Goal: Information Seeking & Learning: Learn about a topic

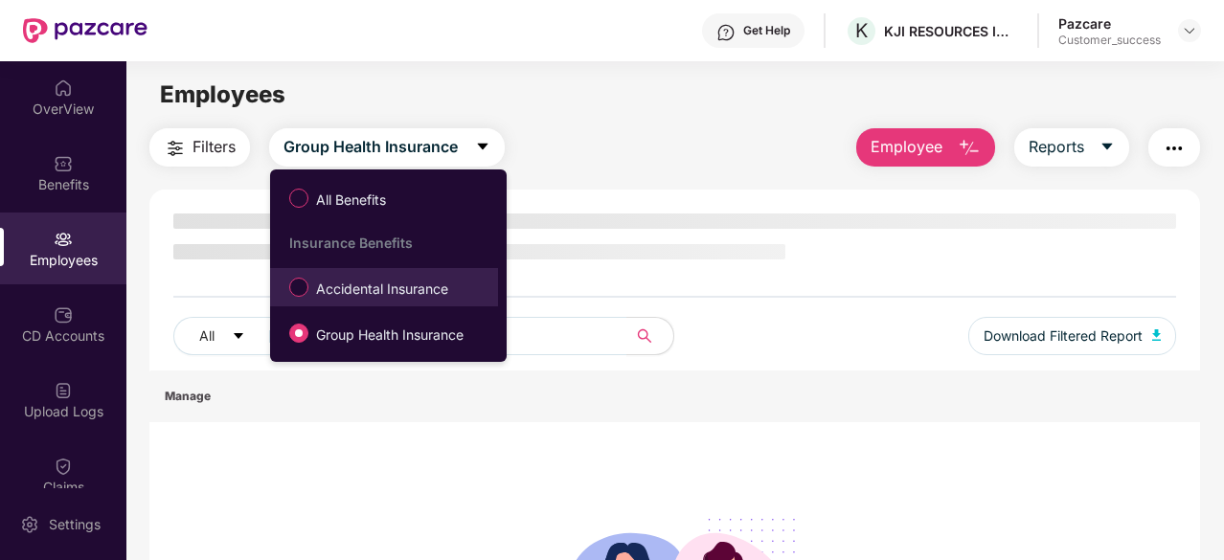
click at [377, 297] on span "Accidental Insurance" at bounding box center [382, 289] width 148 height 21
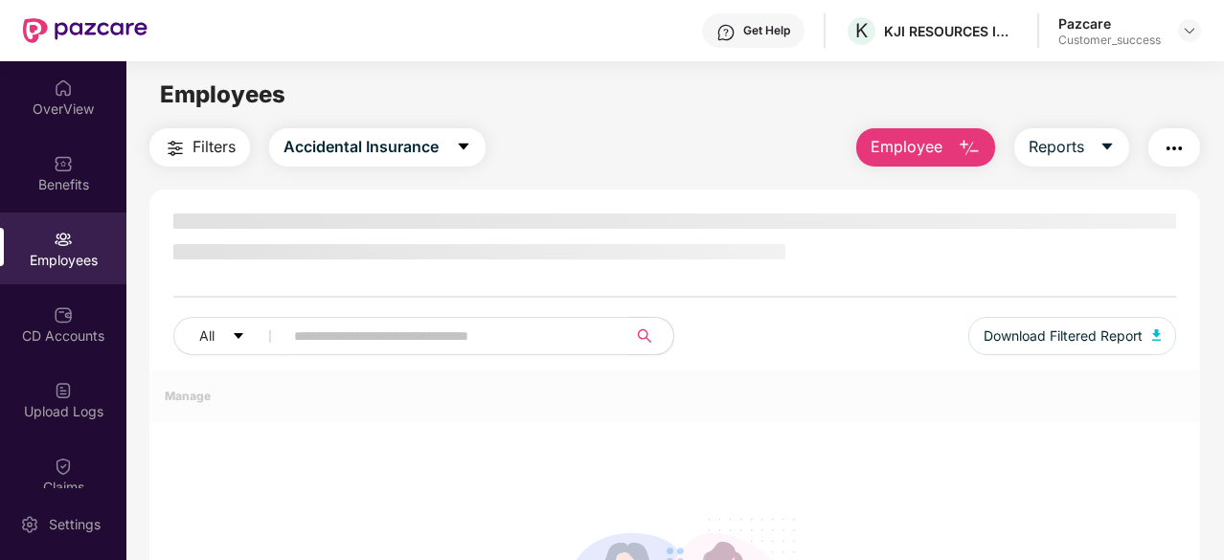
click at [348, 330] on input "text" at bounding box center [447, 336] width 307 height 29
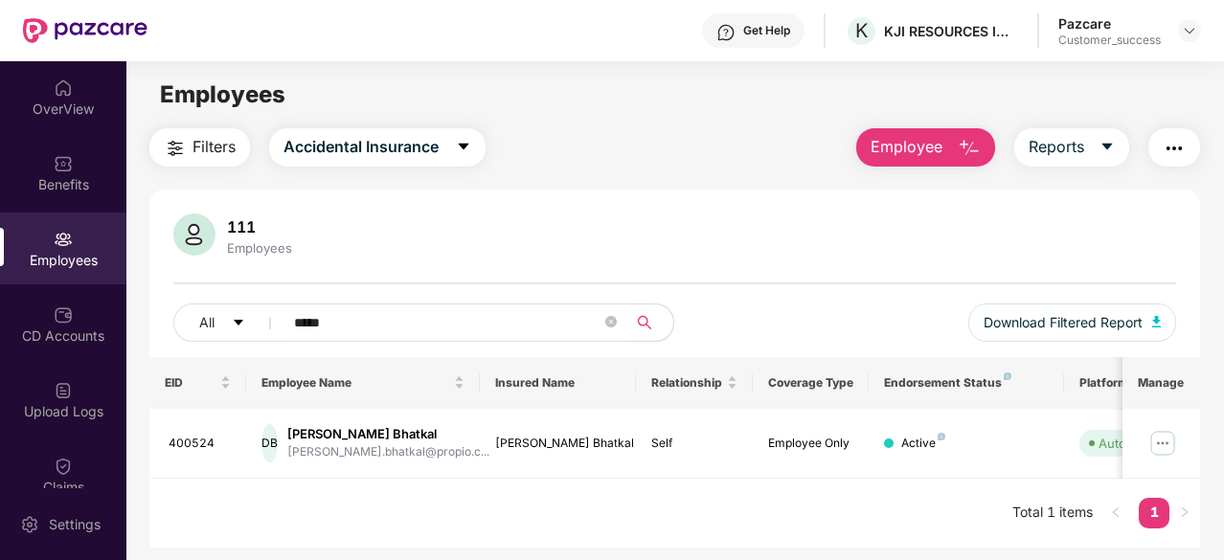
type input "*****"
click at [54, 168] on img at bounding box center [63, 163] width 19 height 19
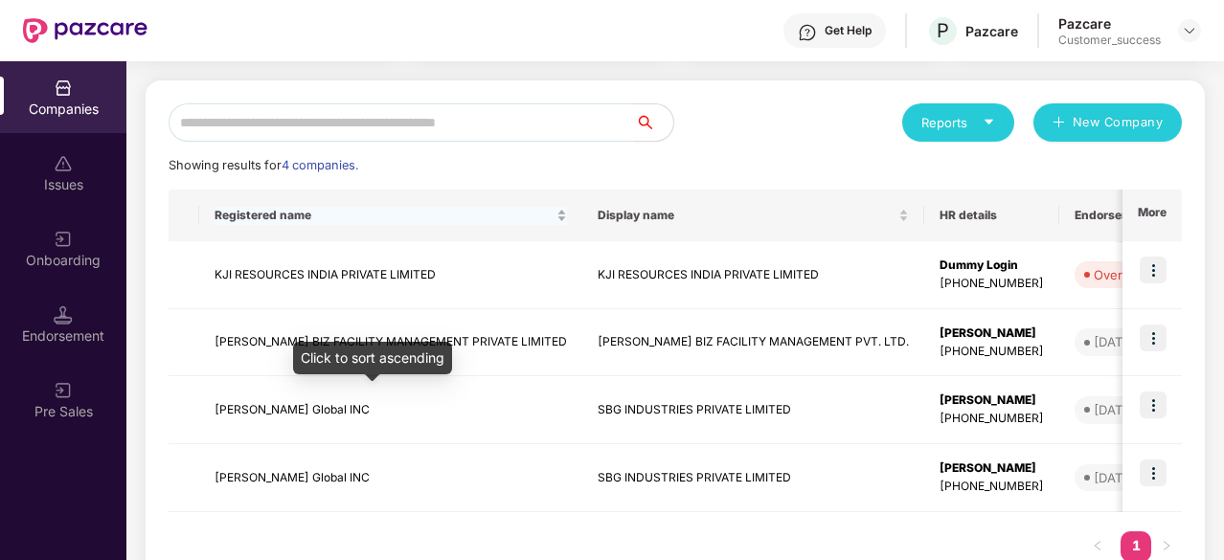
scroll to position [185, 0]
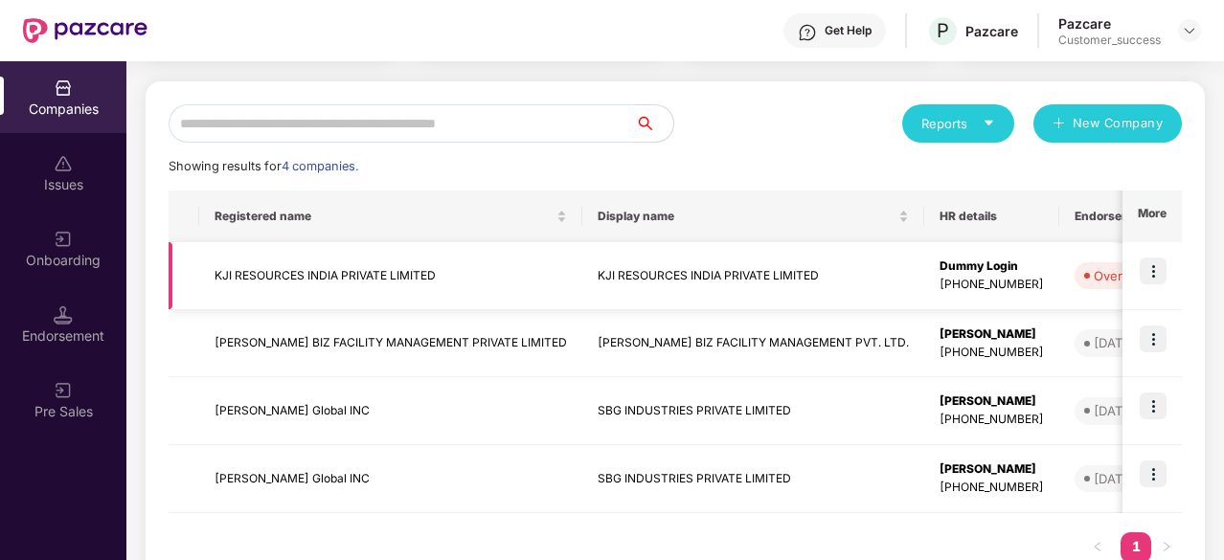
click at [314, 265] on td "KJI RESOURCES INDIA PRIVATE LIMITED" at bounding box center [390, 276] width 383 height 68
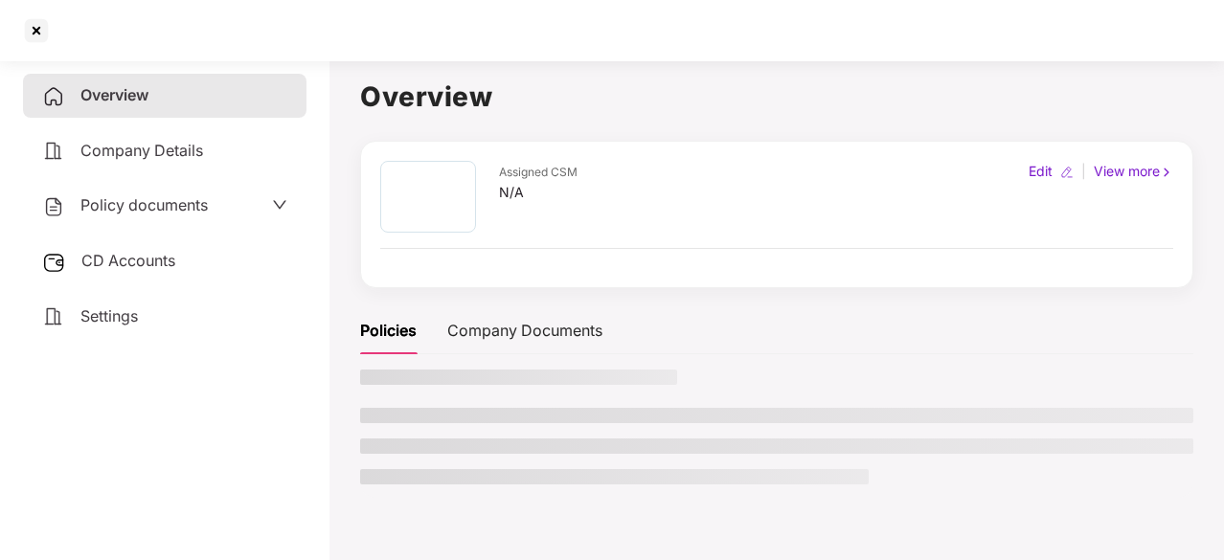
scroll to position [0, 0]
click at [157, 195] on span "Policy documents" at bounding box center [143, 204] width 127 height 19
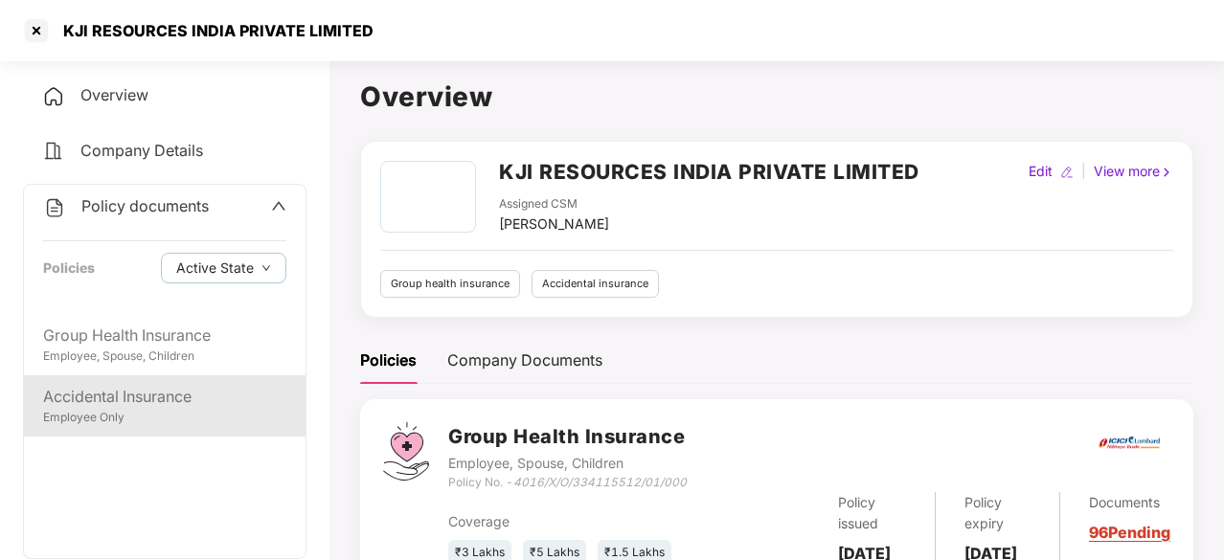
click at [138, 404] on div "Accidental Insurance" at bounding box center [164, 397] width 243 height 24
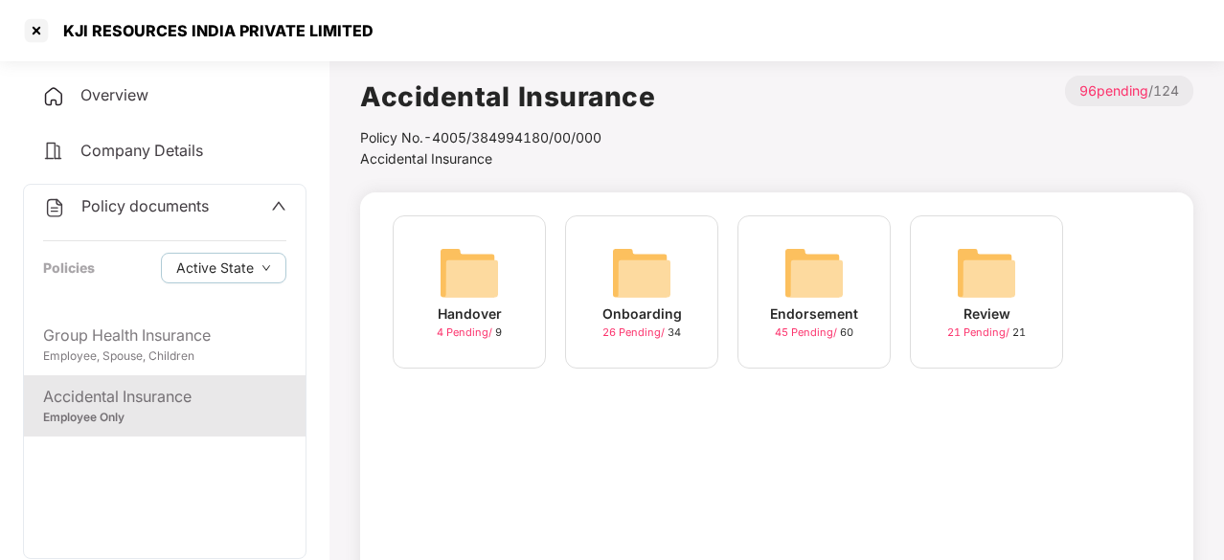
click at [852, 269] on div "Endorsement 45 Pending / 60" at bounding box center [814, 292] width 153 height 153
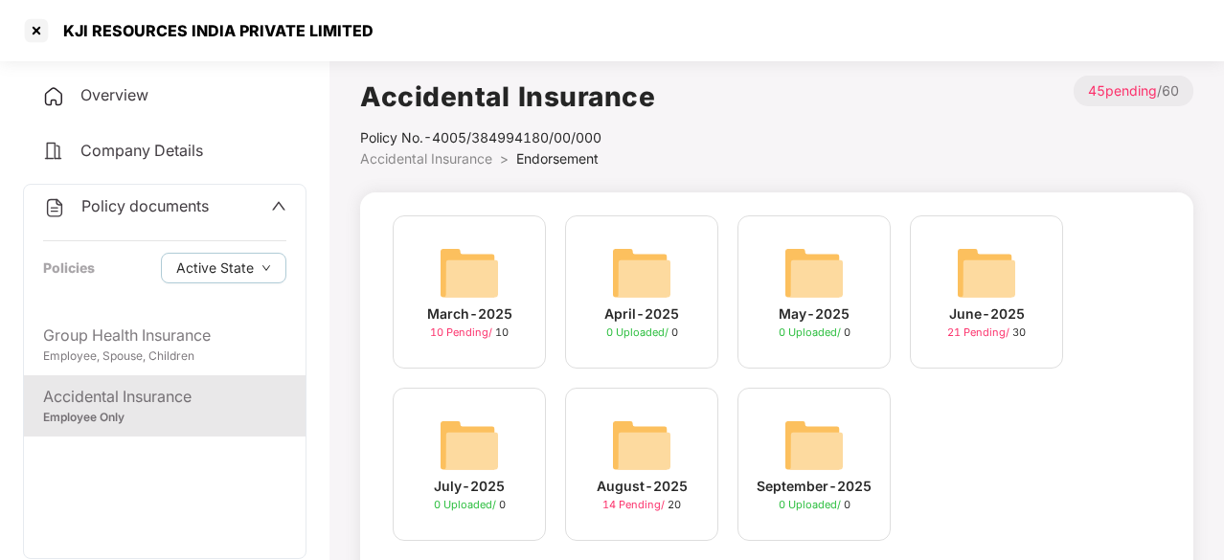
click at [439, 284] on img at bounding box center [469, 272] width 61 height 61
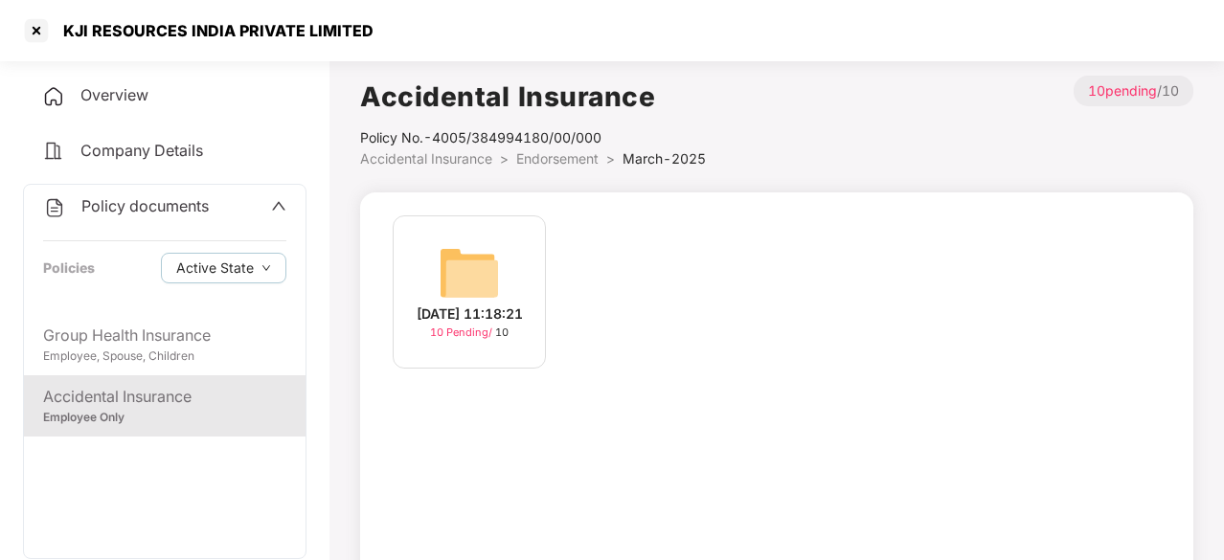
click at [489, 269] on img at bounding box center [469, 272] width 61 height 61
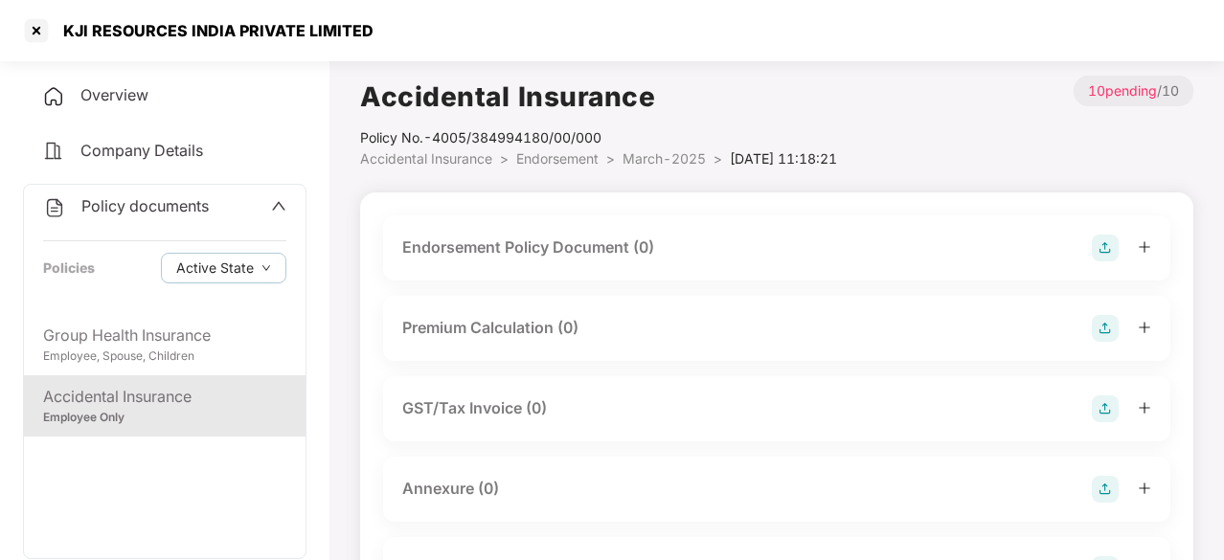
click at [148, 396] on div "Accidental Insurance" at bounding box center [164, 397] width 243 height 24
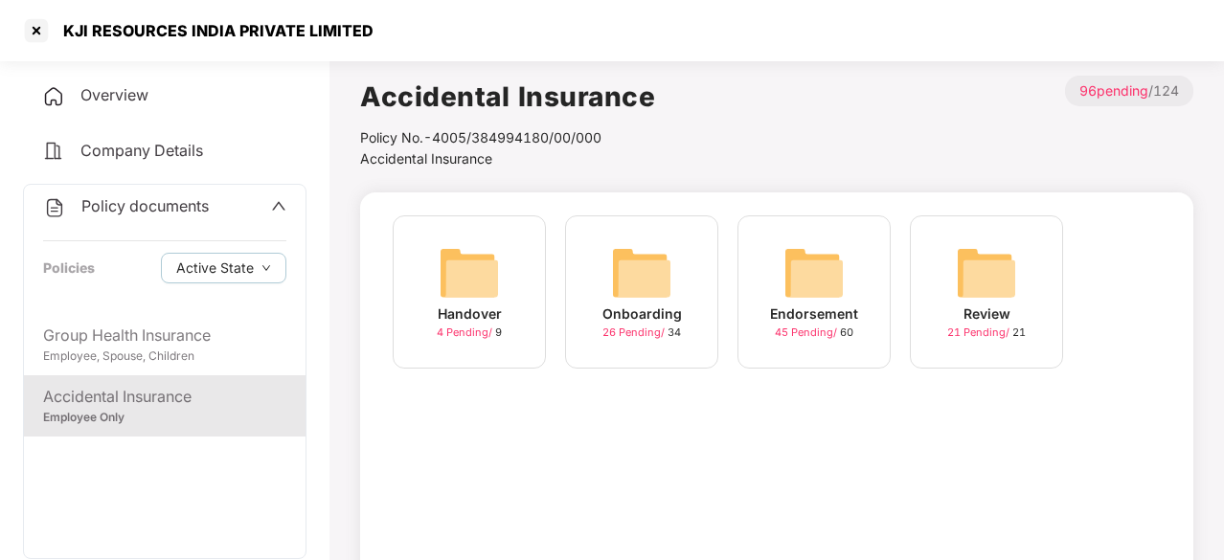
click at [781, 294] on div "Endorsement 45 Pending / 60" at bounding box center [814, 292] width 153 height 153
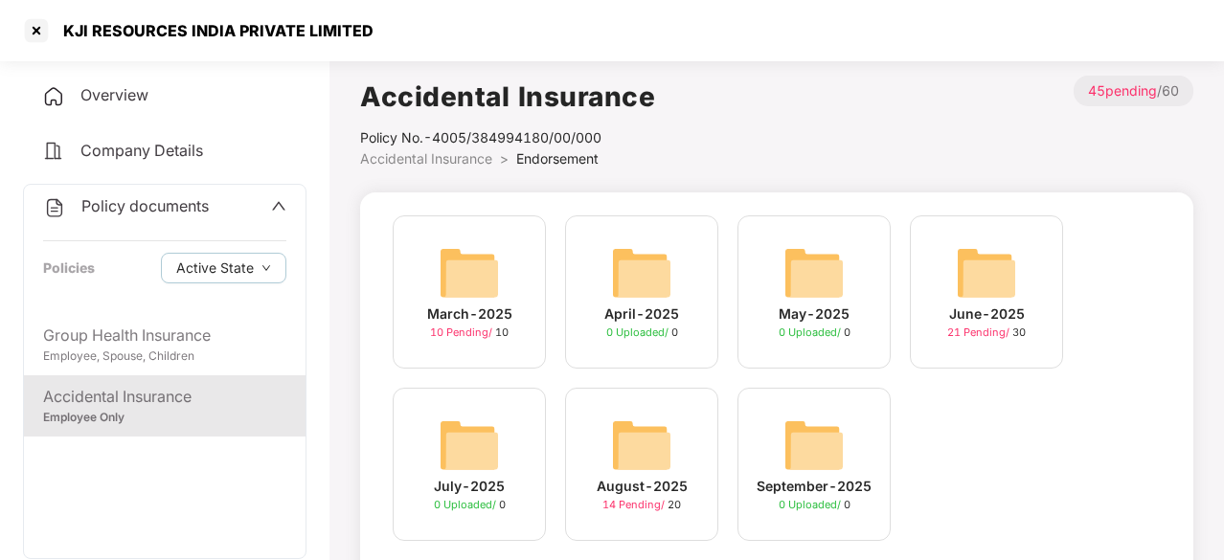
click at [649, 284] on img at bounding box center [641, 272] width 61 height 61
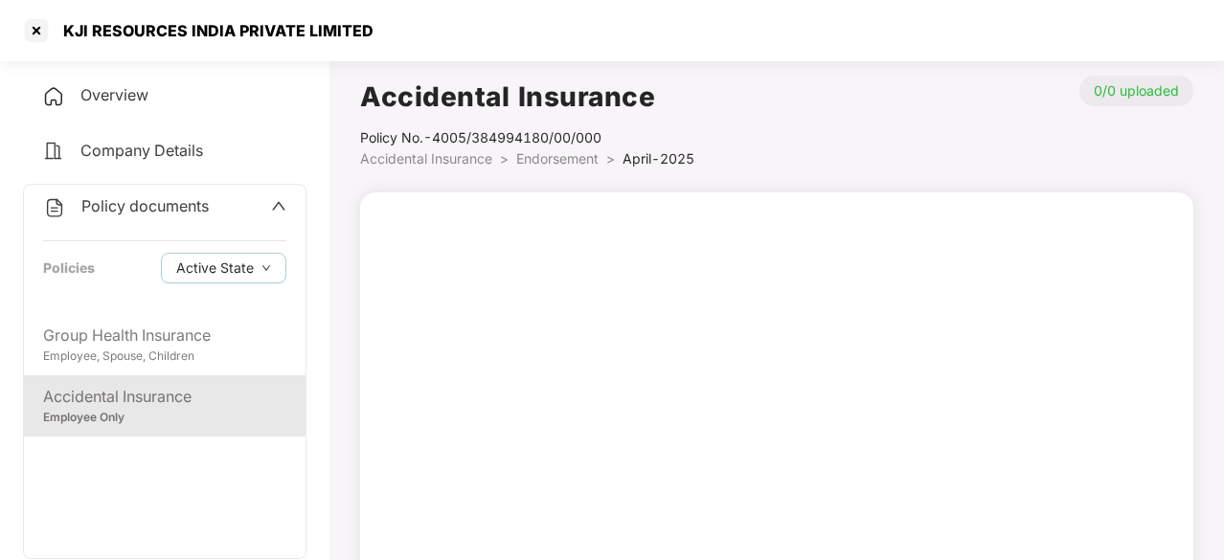
click at [175, 395] on div "Accidental Insurance" at bounding box center [164, 397] width 243 height 24
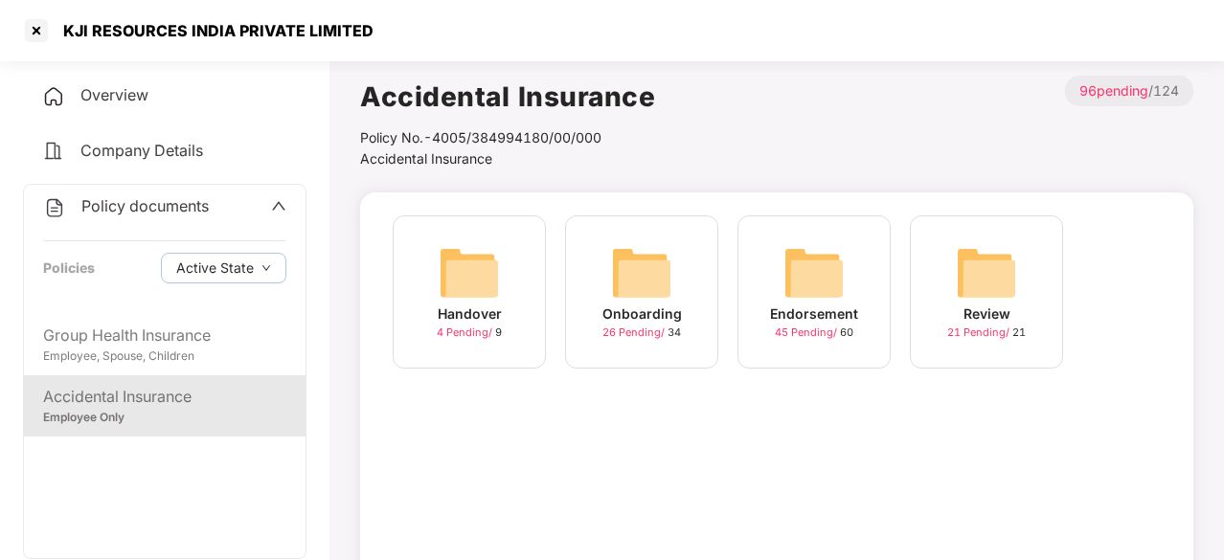
click at [853, 266] on div "Endorsement 45 Pending / 60" at bounding box center [814, 292] width 153 height 153
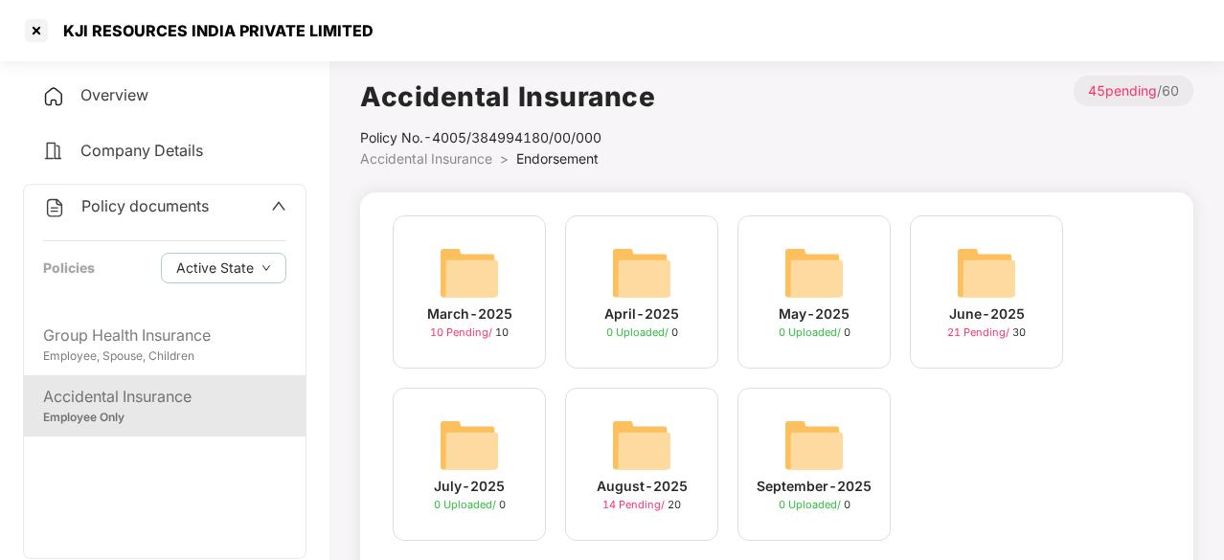
click at [966, 269] on img at bounding box center [986, 272] width 61 height 61
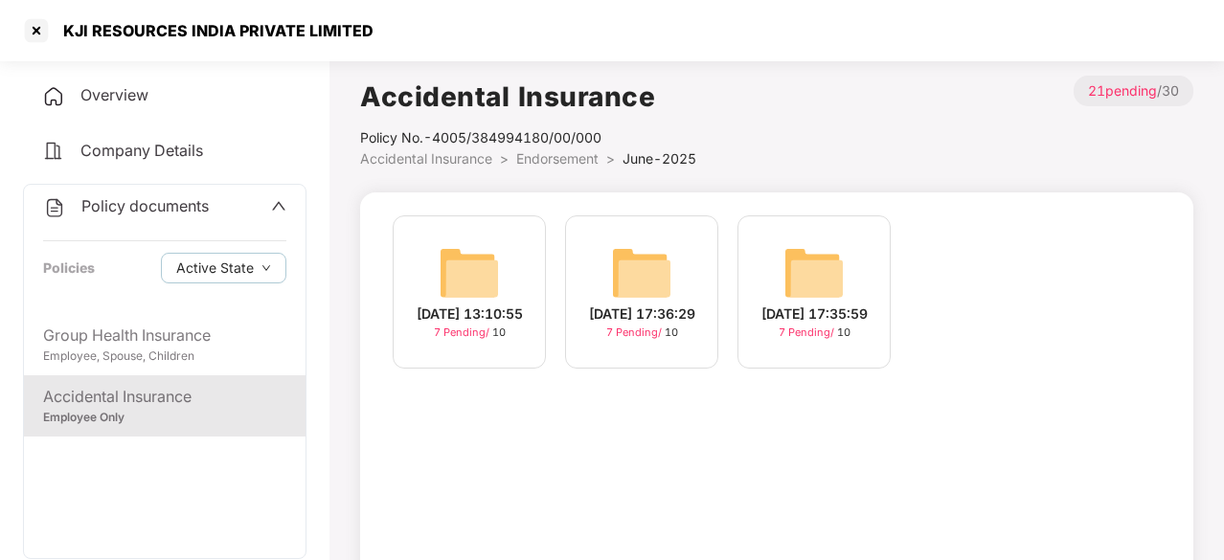
click at [502, 270] on div "[DATE] 13:10:55 7 Pending / 10" at bounding box center [469, 292] width 153 height 153
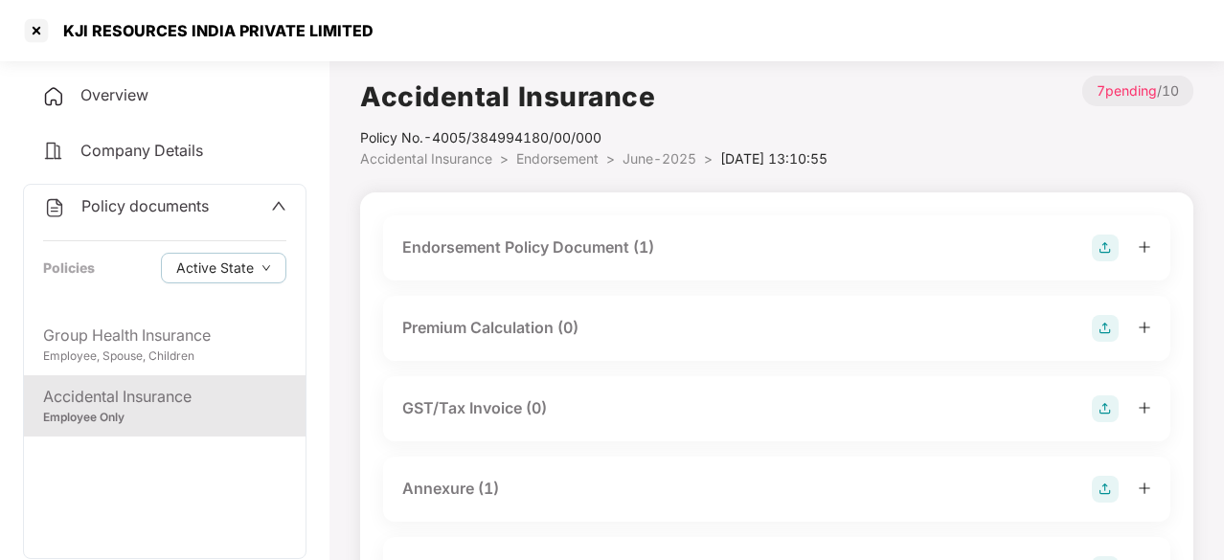
click at [500, 248] on div "Endorsement Policy Document (1)" at bounding box center [528, 248] width 252 height 24
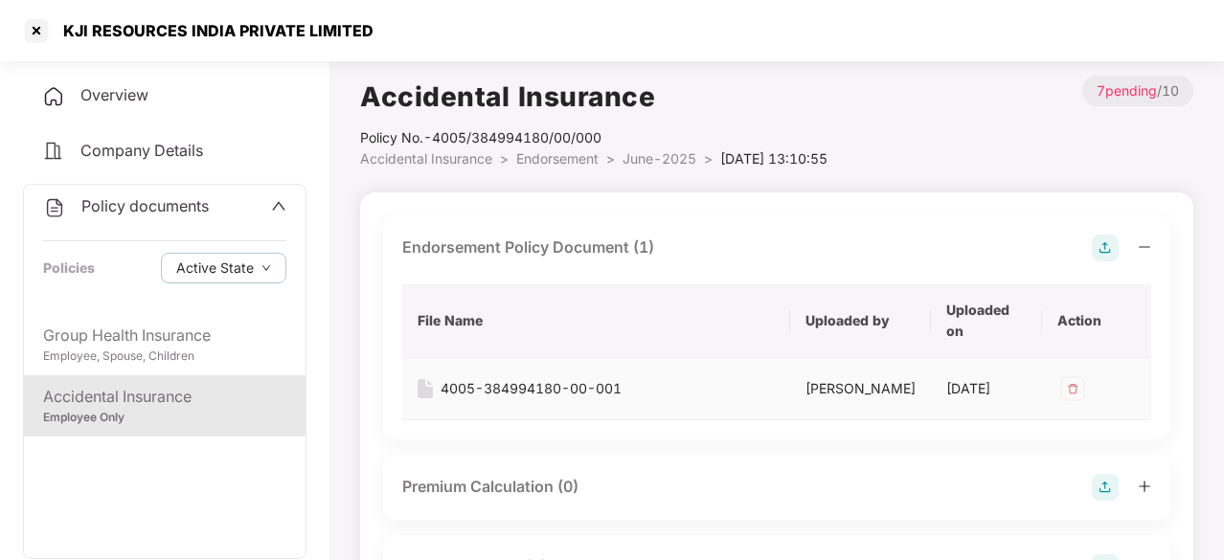
click at [506, 389] on div "4005-384994180-00-001" at bounding box center [531, 388] width 181 height 21
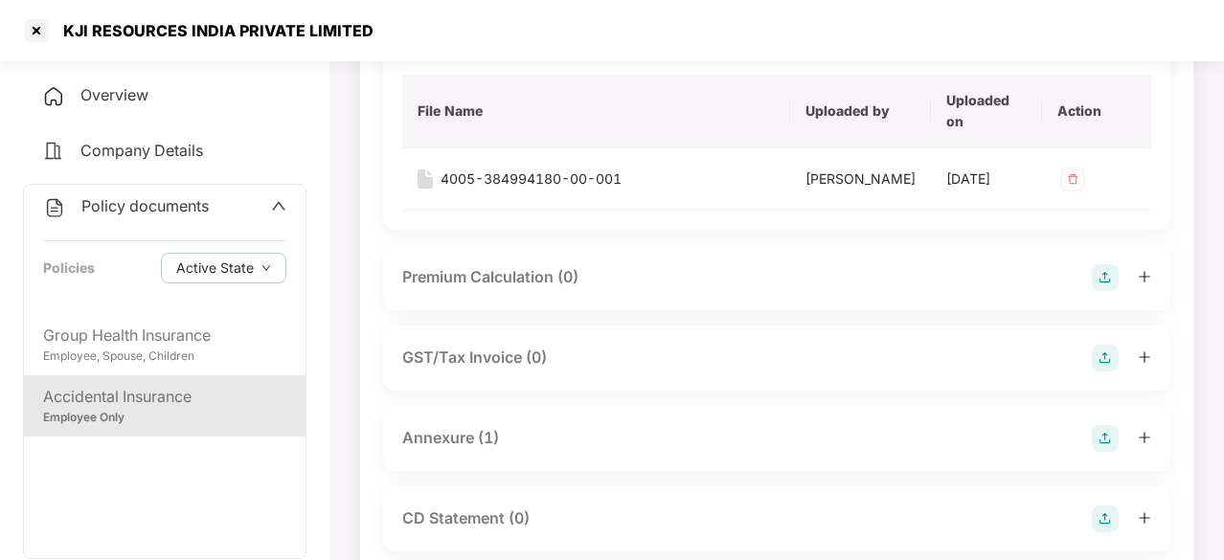
scroll to position [218, 0]
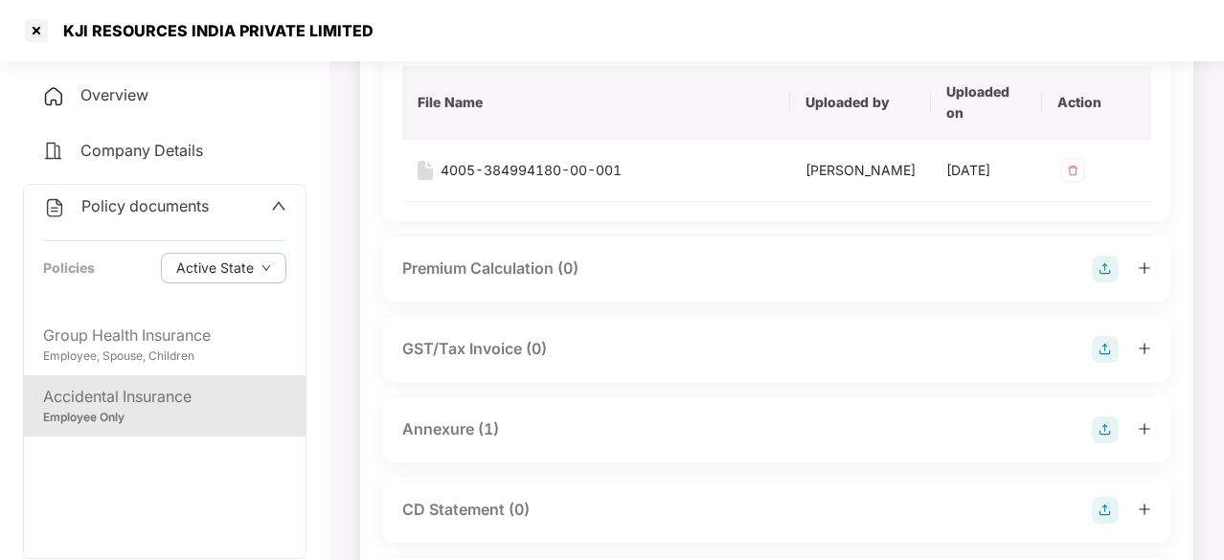
click at [464, 442] on div "Annexure (1)" at bounding box center [450, 430] width 97 height 24
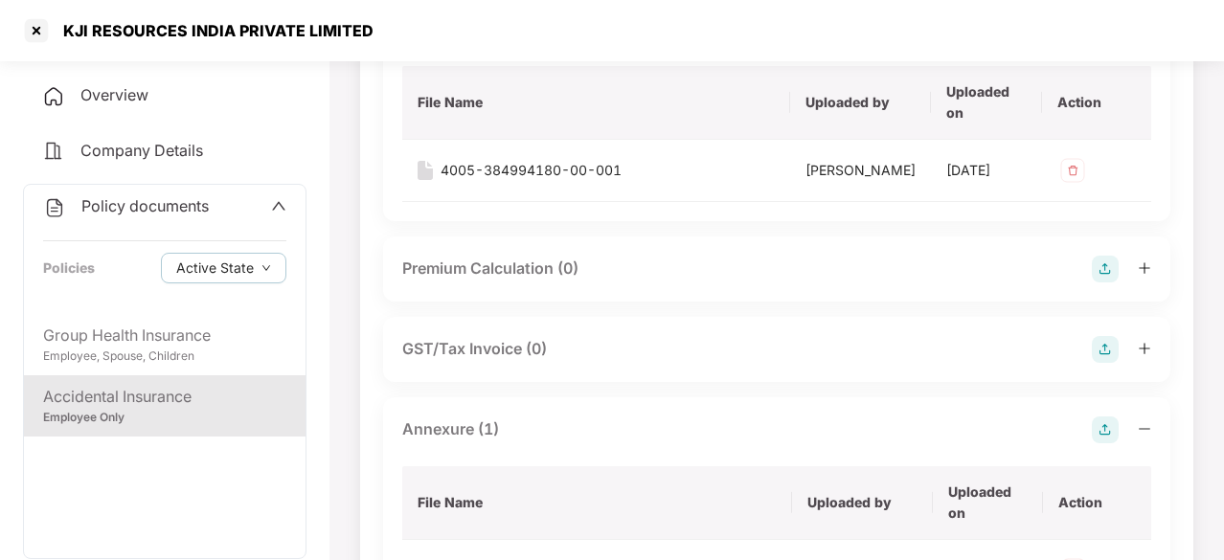
scroll to position [378, 0]
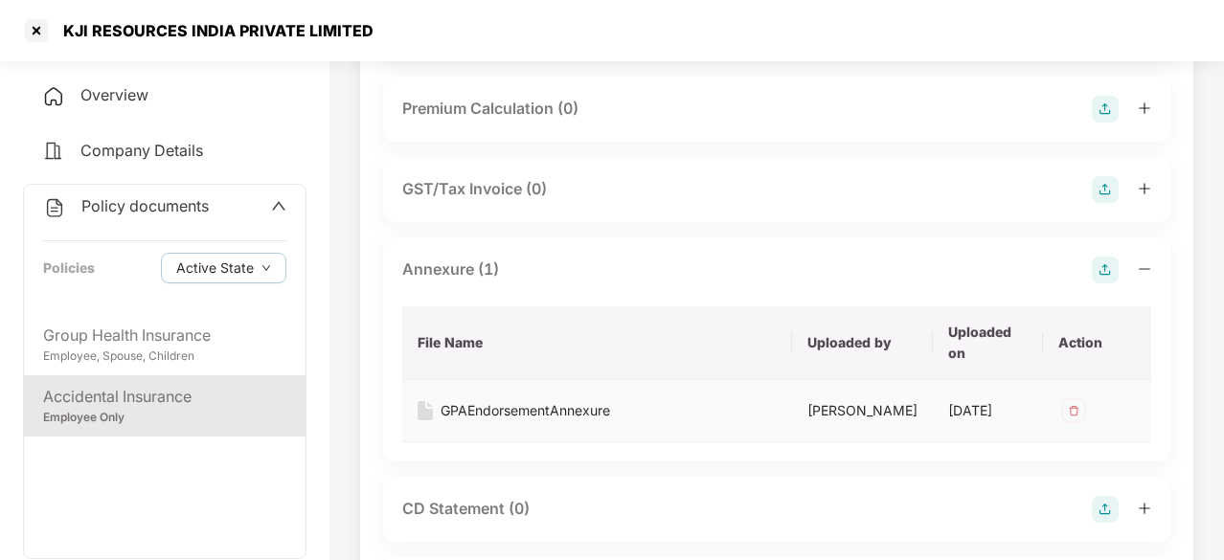
click at [523, 421] on div "GPAEndorsementAnnexure" at bounding box center [526, 410] width 170 height 21
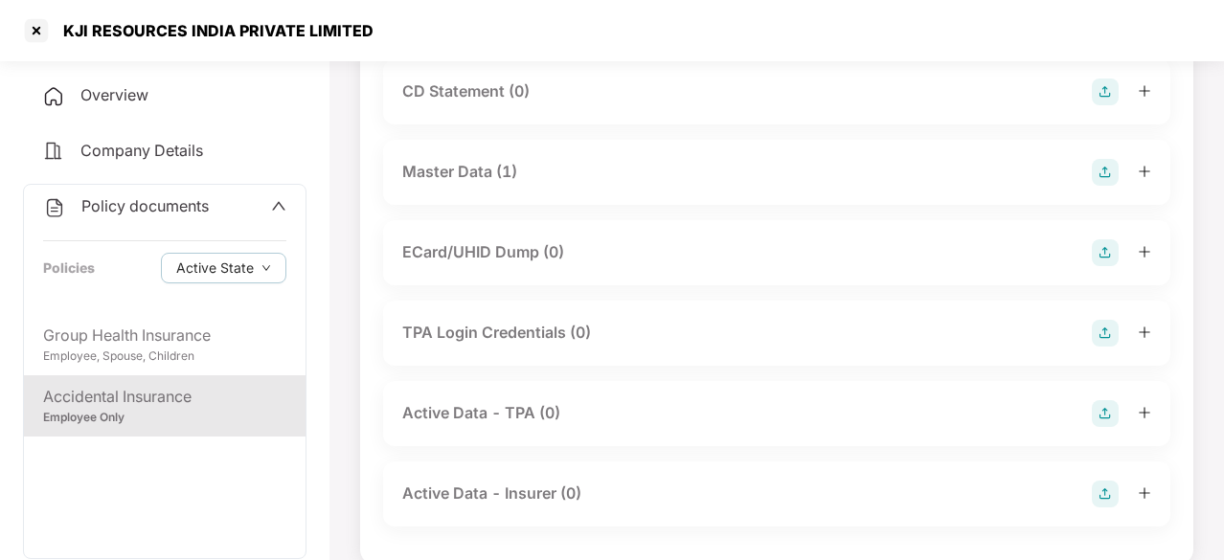
scroll to position [854, 0]
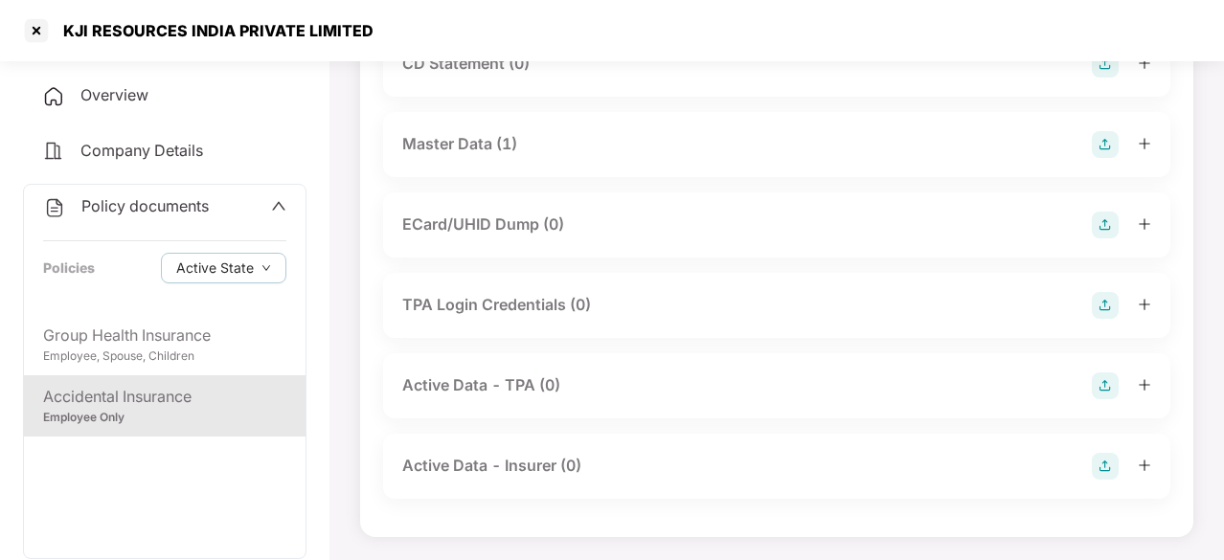
click at [156, 396] on div "Accidental Insurance" at bounding box center [164, 397] width 243 height 24
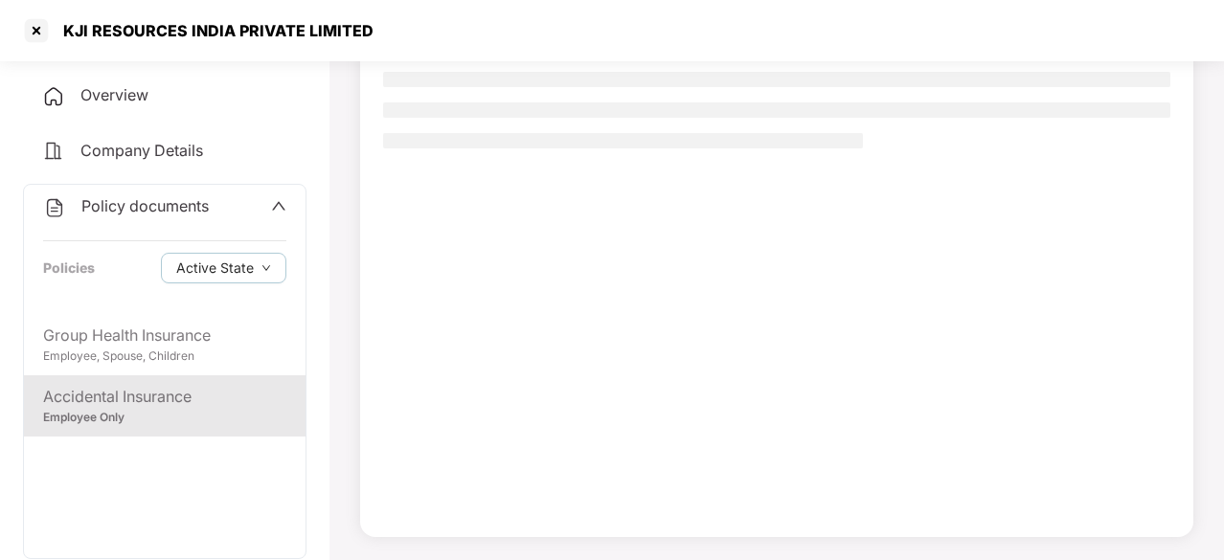
scroll to position [182, 0]
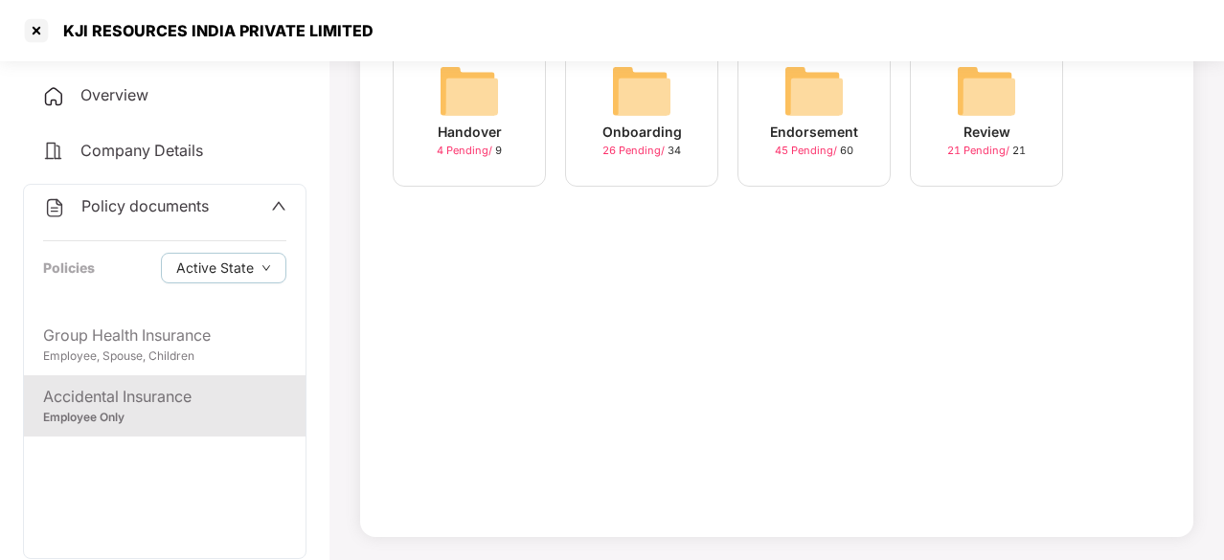
click at [833, 130] on div "Endorsement" at bounding box center [814, 132] width 88 height 21
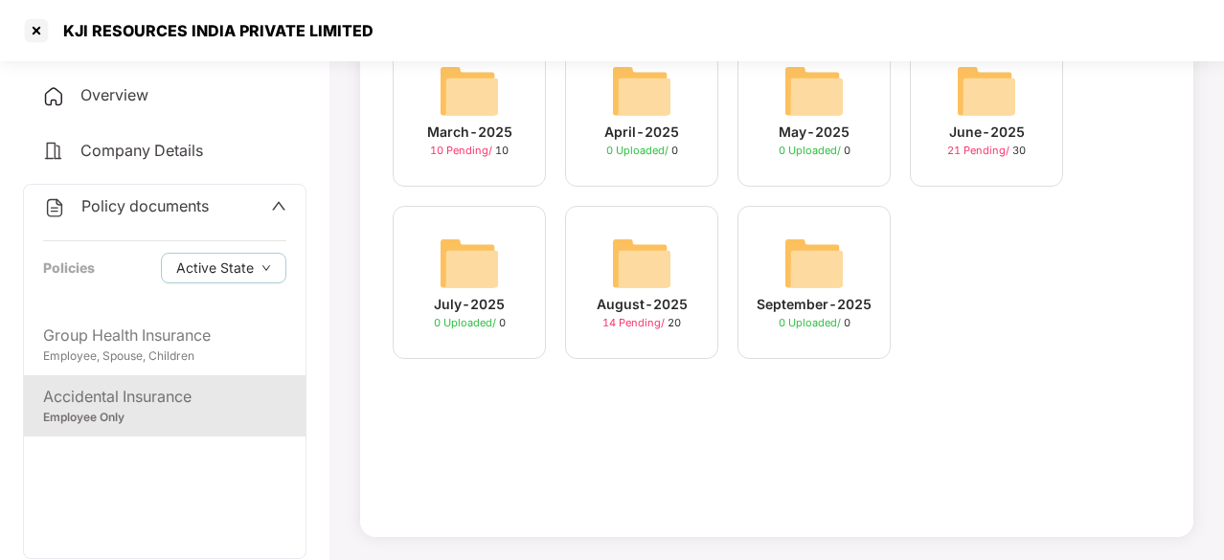
click at [1002, 128] on div "June-2025" at bounding box center [987, 132] width 76 height 21
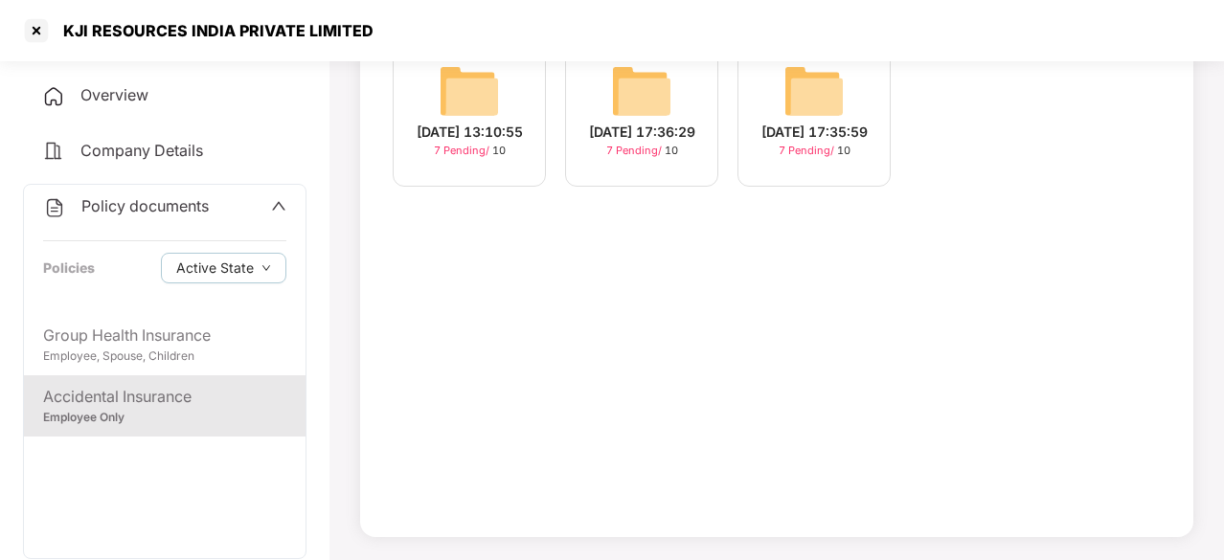
click at [636, 129] on div "[DATE] 17:36:29" at bounding box center [642, 132] width 106 height 21
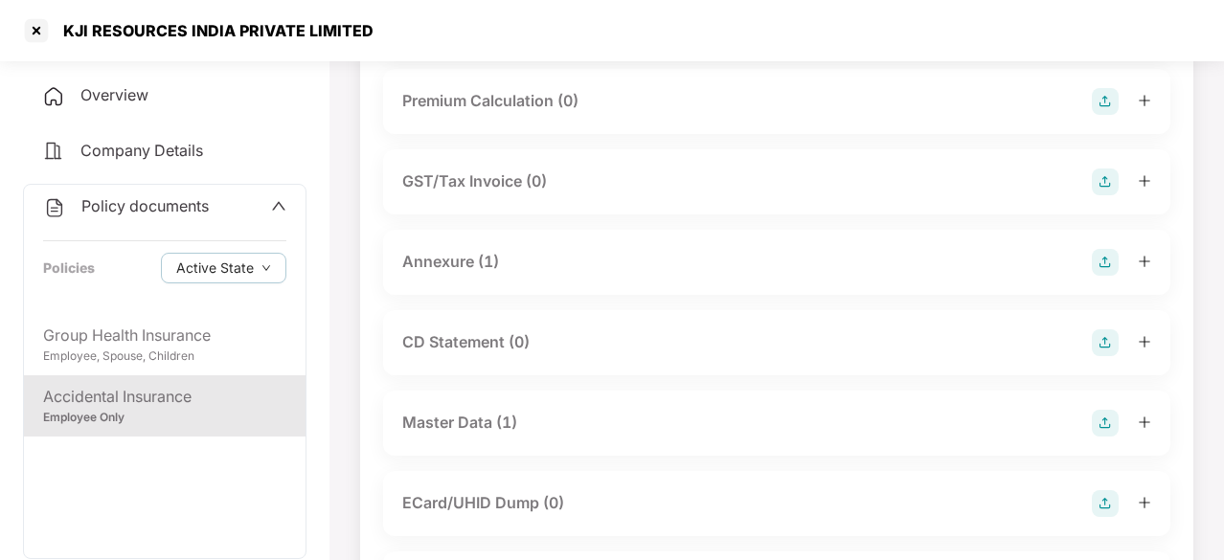
scroll to position [206, 0]
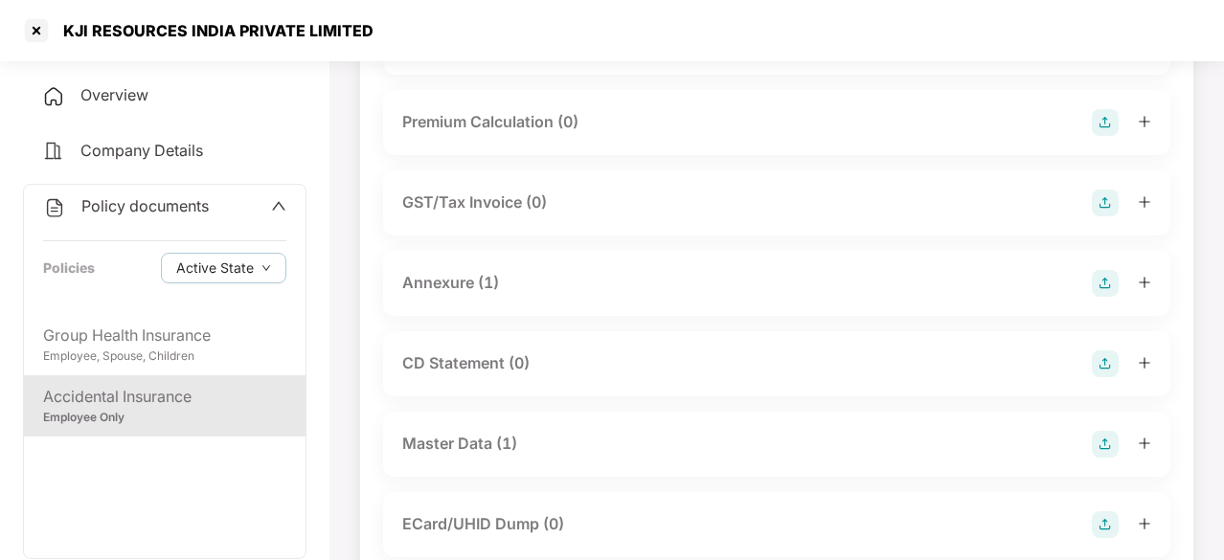
click at [433, 284] on div "Annexure (1)" at bounding box center [450, 283] width 97 height 24
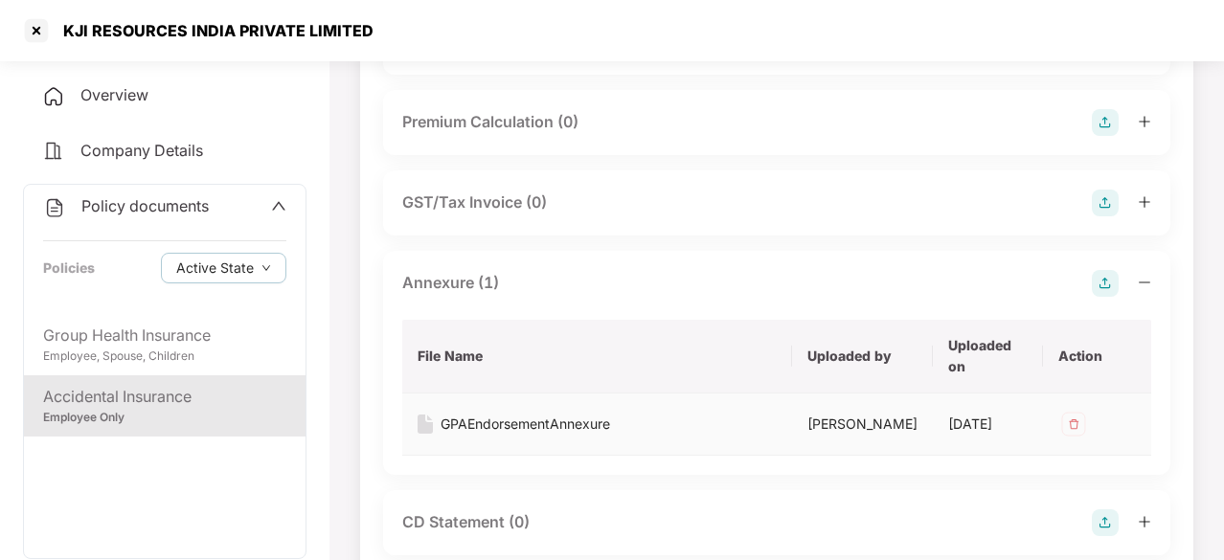
click at [528, 421] on div "GPAEndorsementAnnexure" at bounding box center [526, 424] width 170 height 21
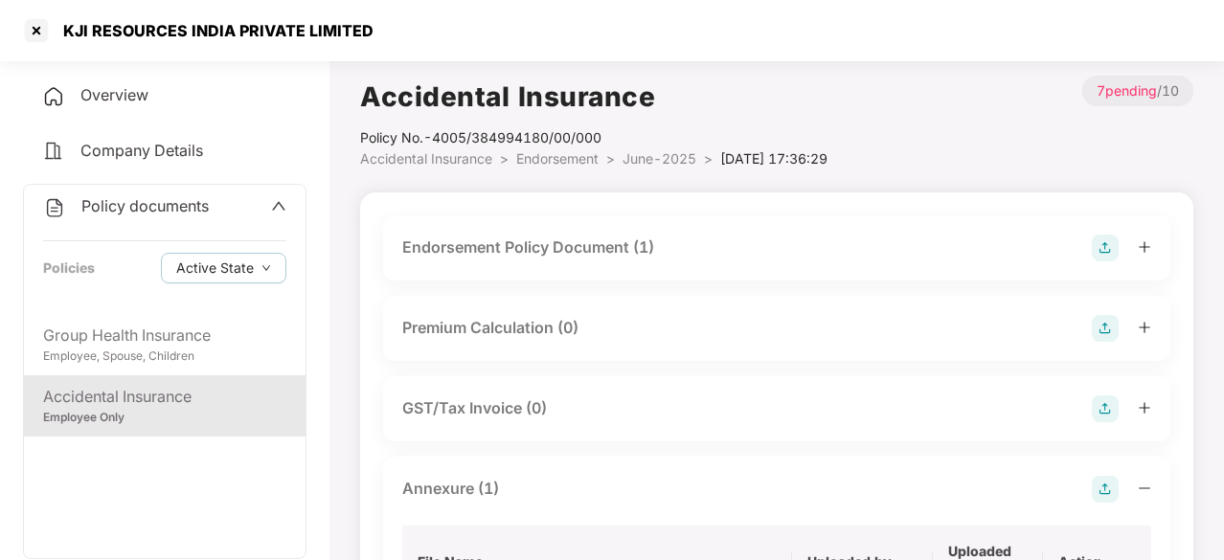
click at [544, 238] on div "Endorsement Policy Document (1)" at bounding box center [528, 248] width 252 height 24
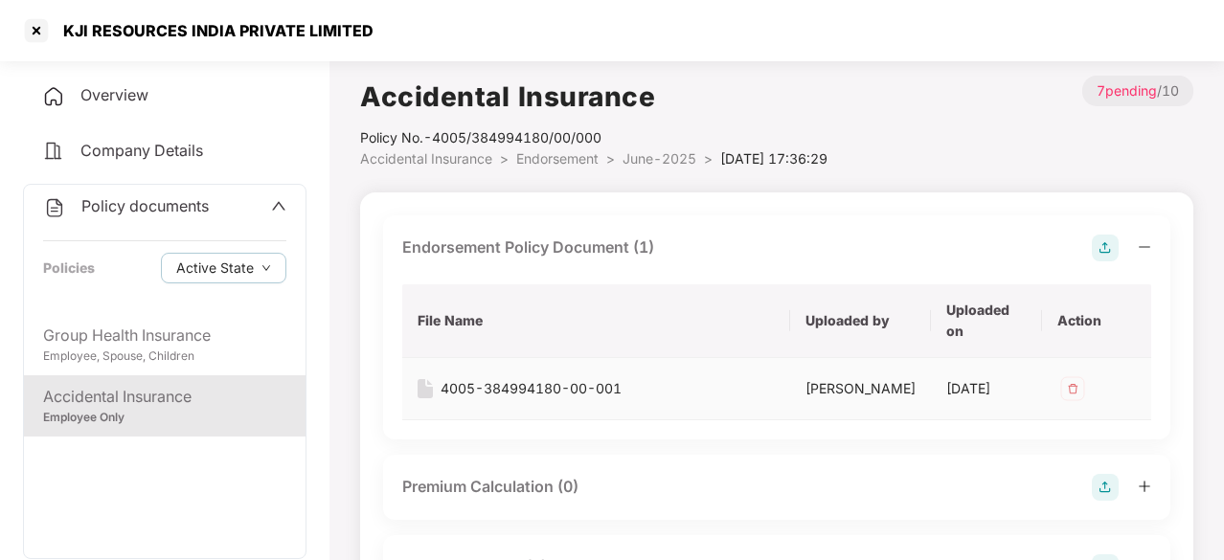
click at [520, 378] on div "4005-384994180-00-001" at bounding box center [531, 388] width 181 height 21
click at [520, 385] on div "4005-384994180-00-001" at bounding box center [531, 388] width 181 height 21
click at [199, 396] on div "Accidental Insurance" at bounding box center [164, 397] width 243 height 24
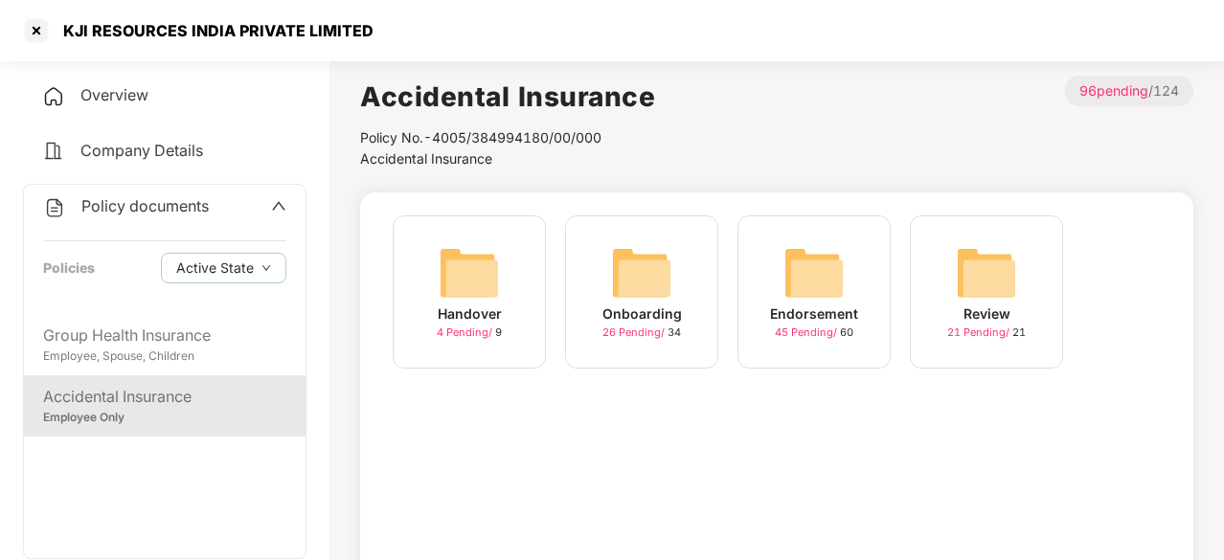
click at [832, 294] on img at bounding box center [814, 272] width 61 height 61
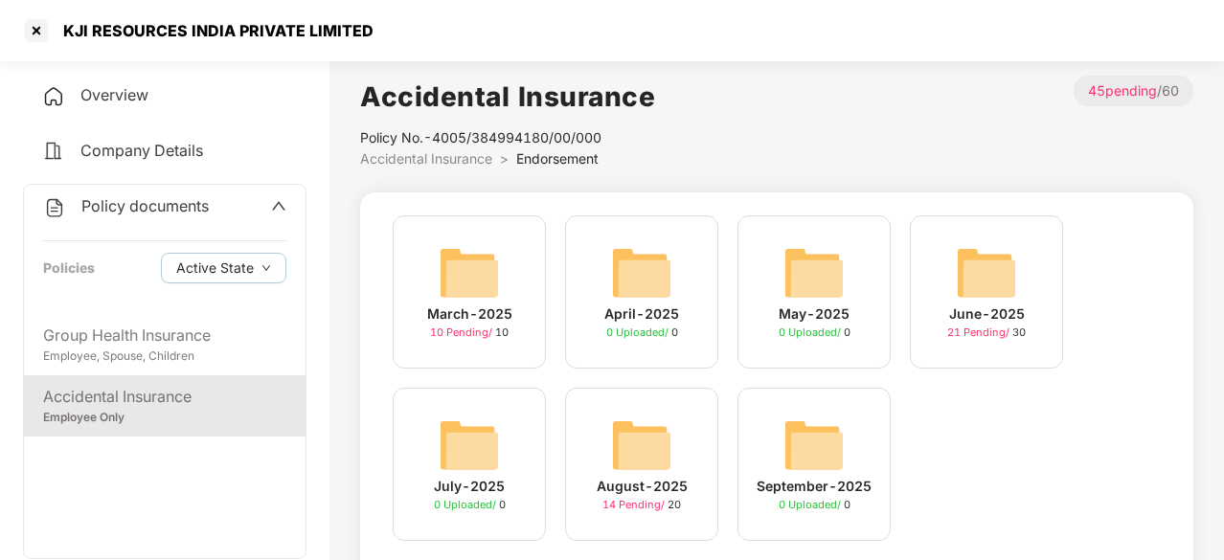
click at [989, 277] on img at bounding box center [986, 272] width 61 height 61
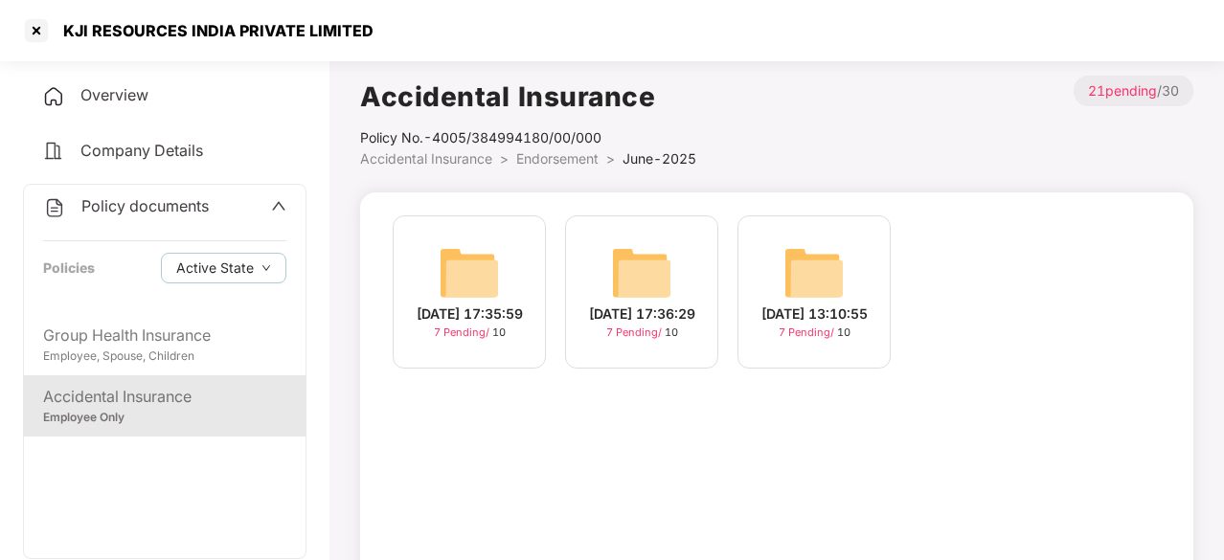
click at [840, 271] on img at bounding box center [814, 272] width 61 height 61
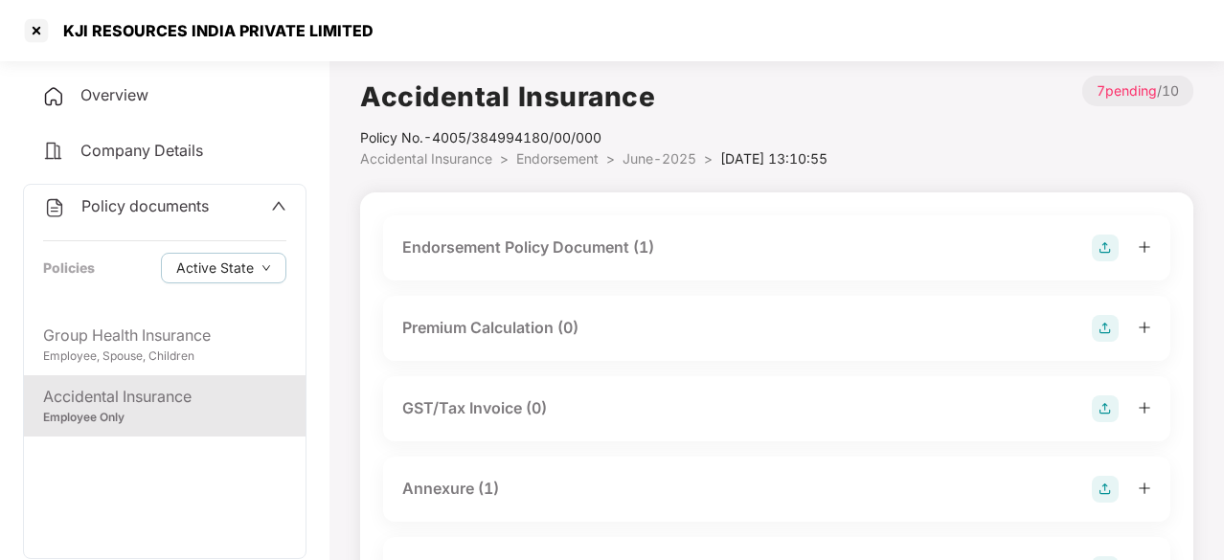
click at [584, 247] on div "Endorsement Policy Document (1)" at bounding box center [528, 248] width 252 height 24
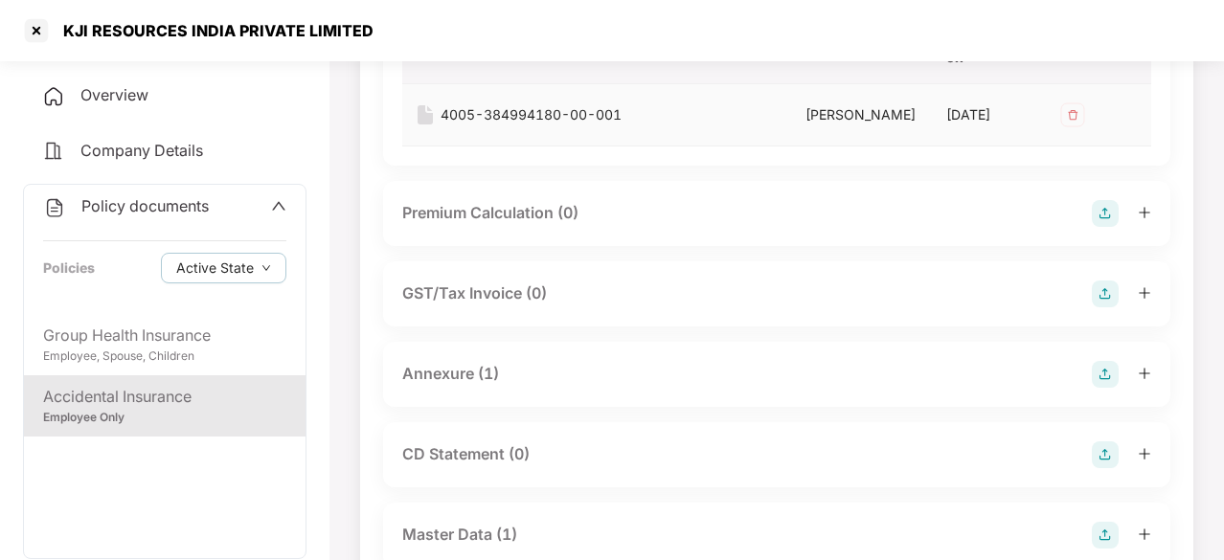
scroll to position [285, 0]
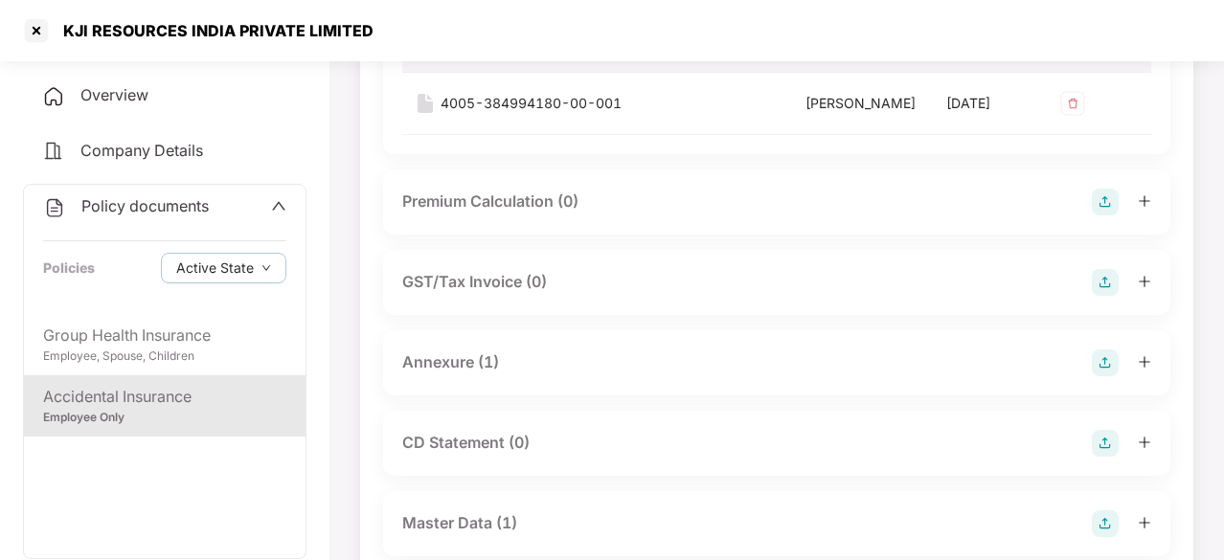
click at [445, 375] on div "Annexure (1)" at bounding box center [450, 363] width 97 height 24
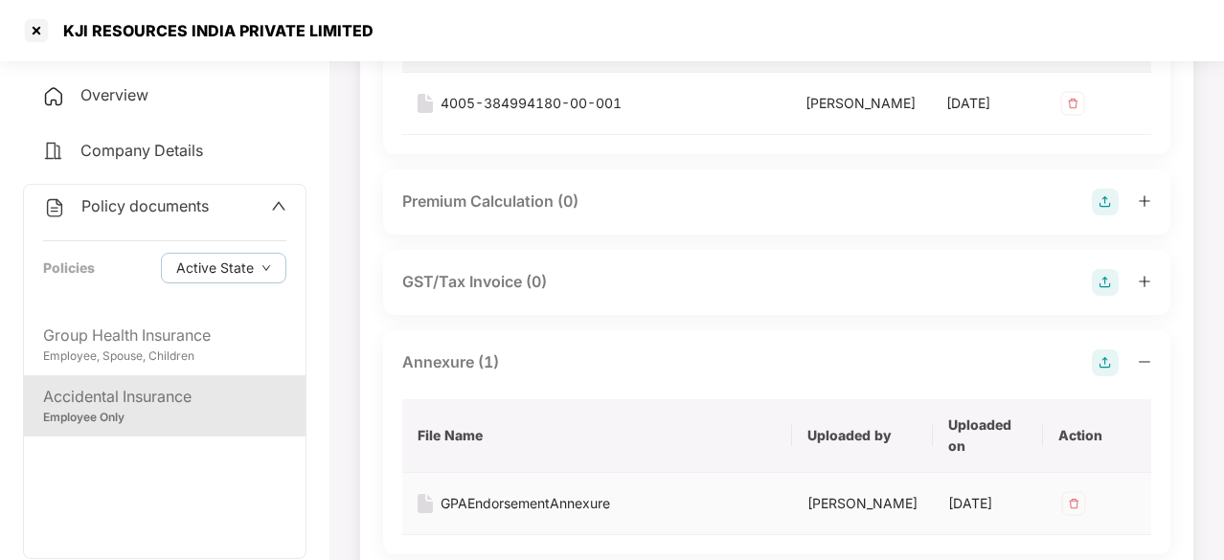
click at [514, 513] on div "GPAEndorsementAnnexure" at bounding box center [526, 503] width 170 height 21
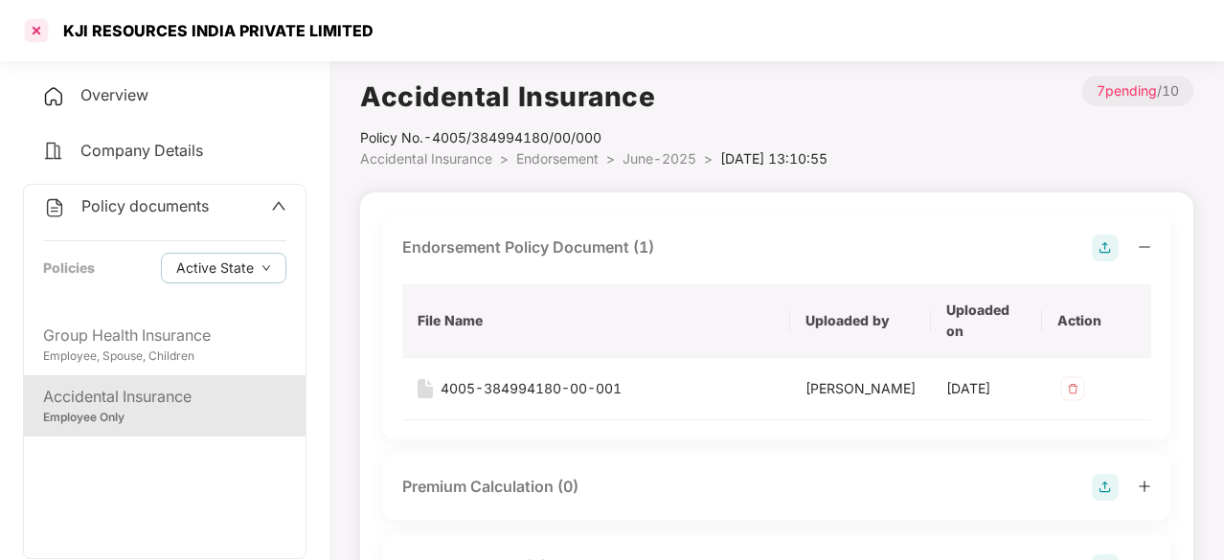
click at [27, 30] on div at bounding box center [36, 30] width 31 height 31
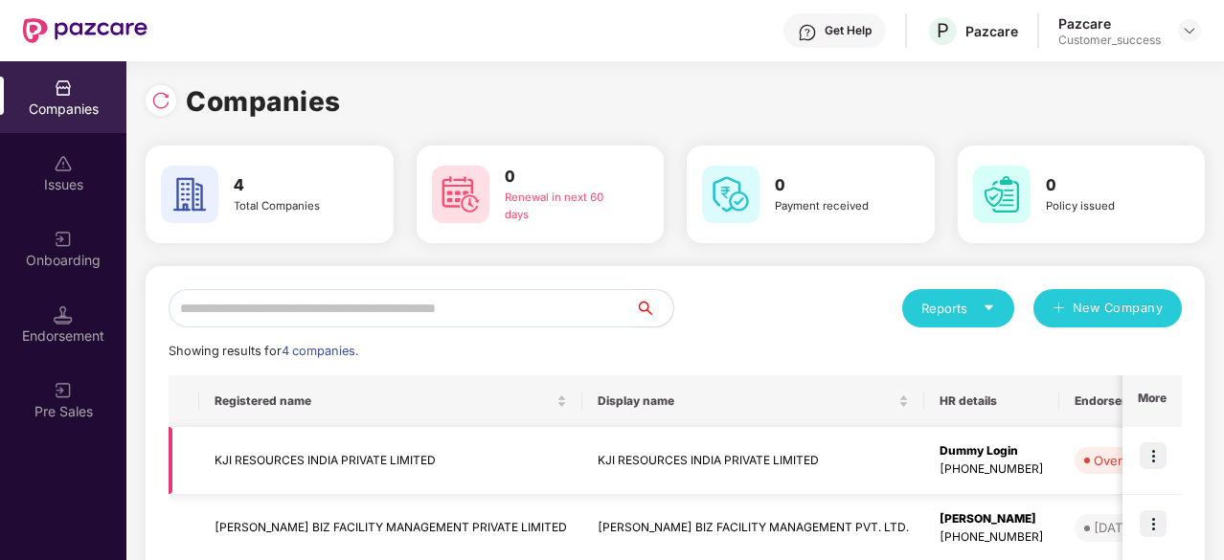
click at [306, 449] on td "KJI RESOURCES INDIA PRIVATE LIMITED" at bounding box center [390, 461] width 383 height 68
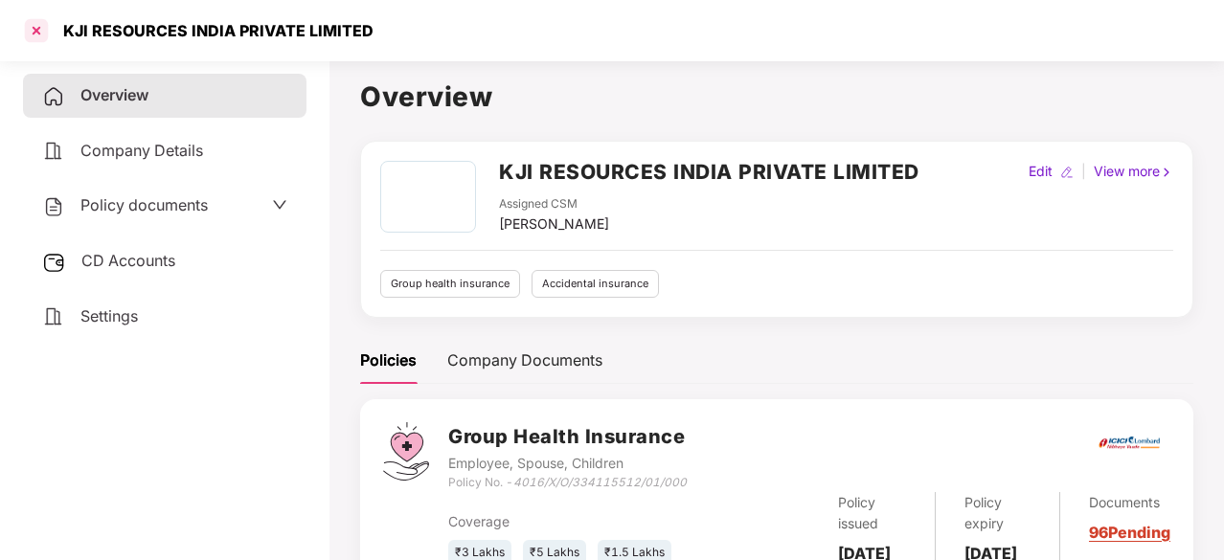
click at [40, 23] on div at bounding box center [36, 30] width 31 height 31
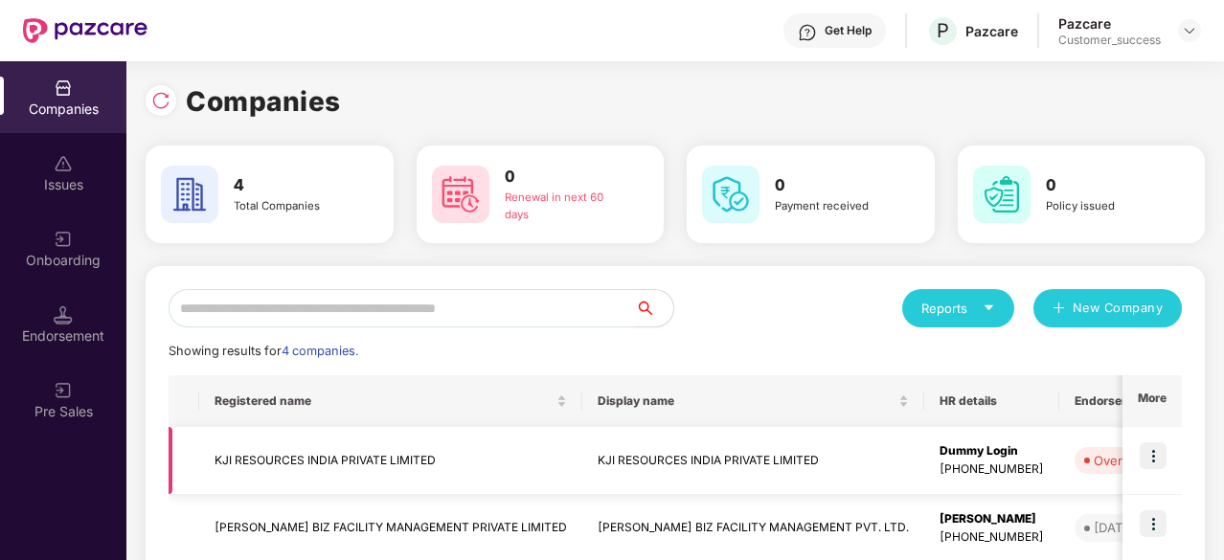
click at [1148, 451] on img at bounding box center [1153, 456] width 27 height 27
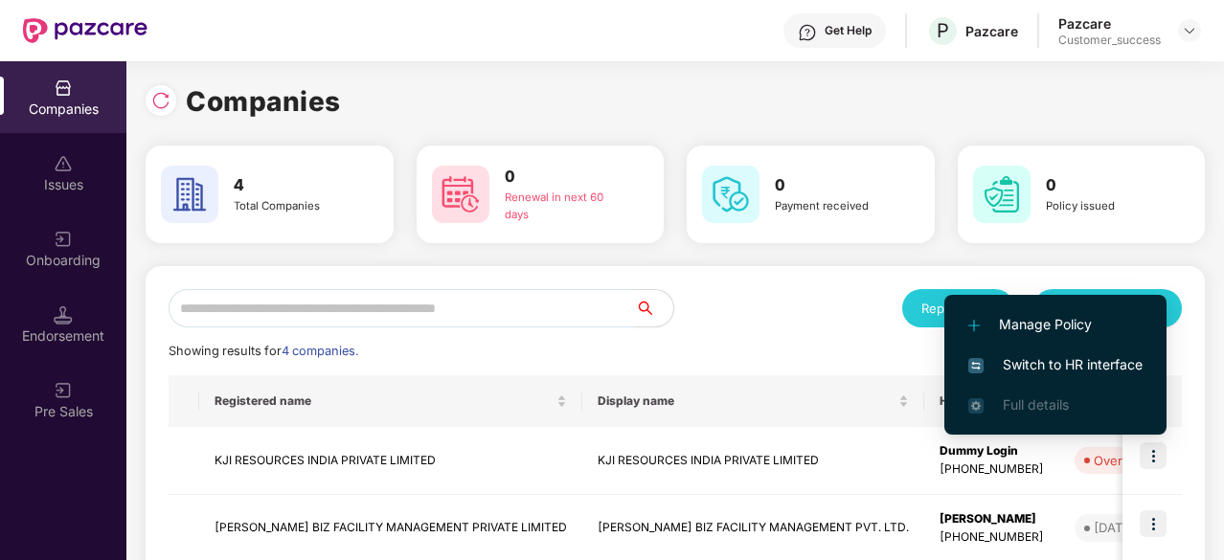
click at [1084, 366] on span "Switch to HR interface" at bounding box center [1055, 364] width 174 height 21
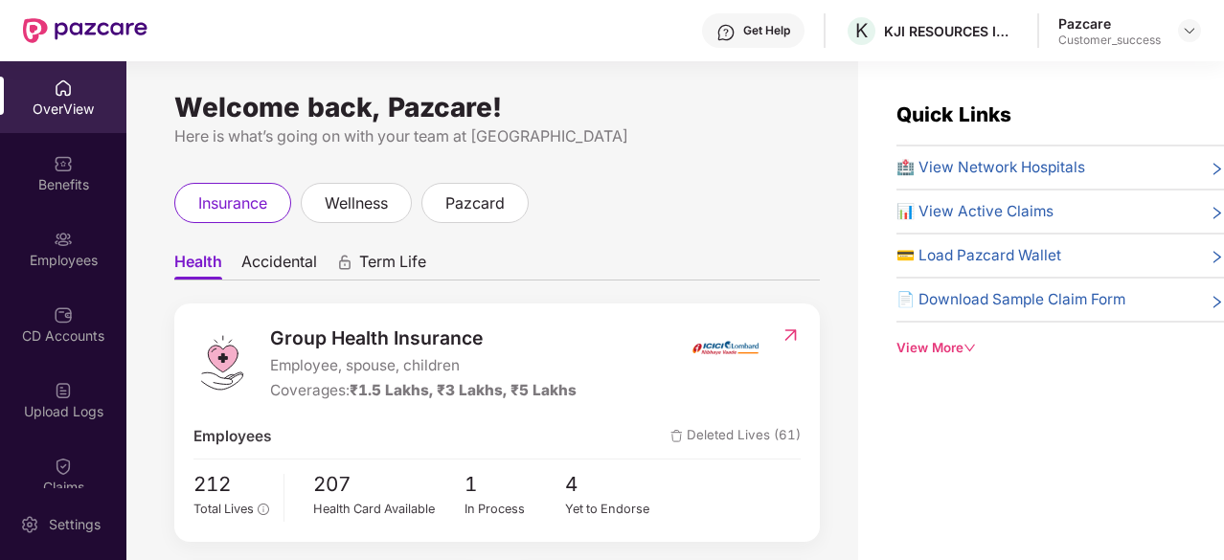
click at [43, 242] on div "Employees" at bounding box center [63, 249] width 126 height 72
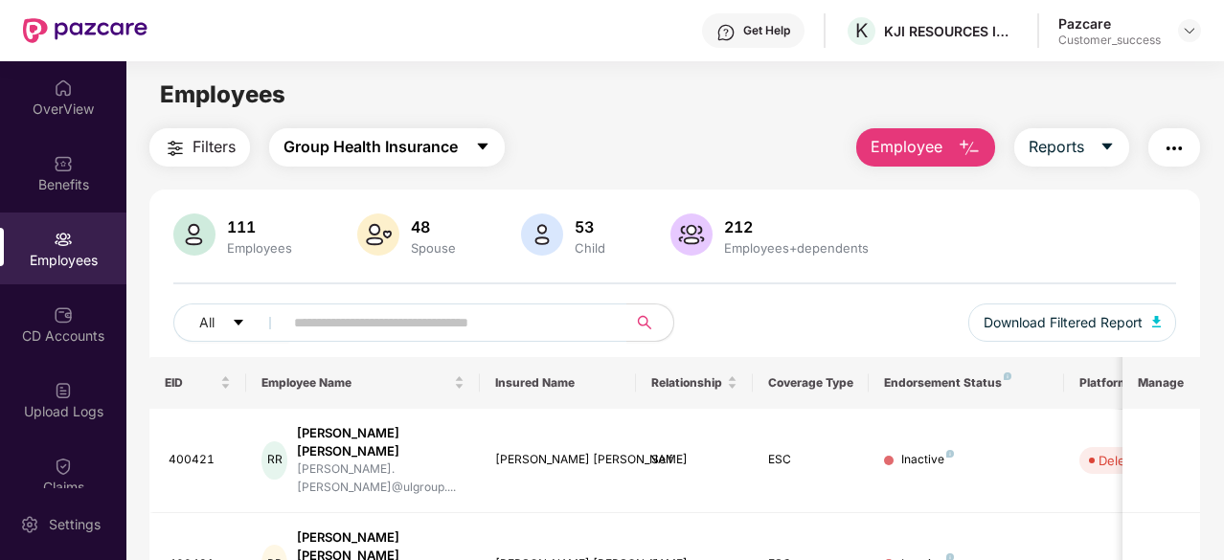
click at [408, 153] on span "Group Health Insurance" at bounding box center [371, 147] width 174 height 24
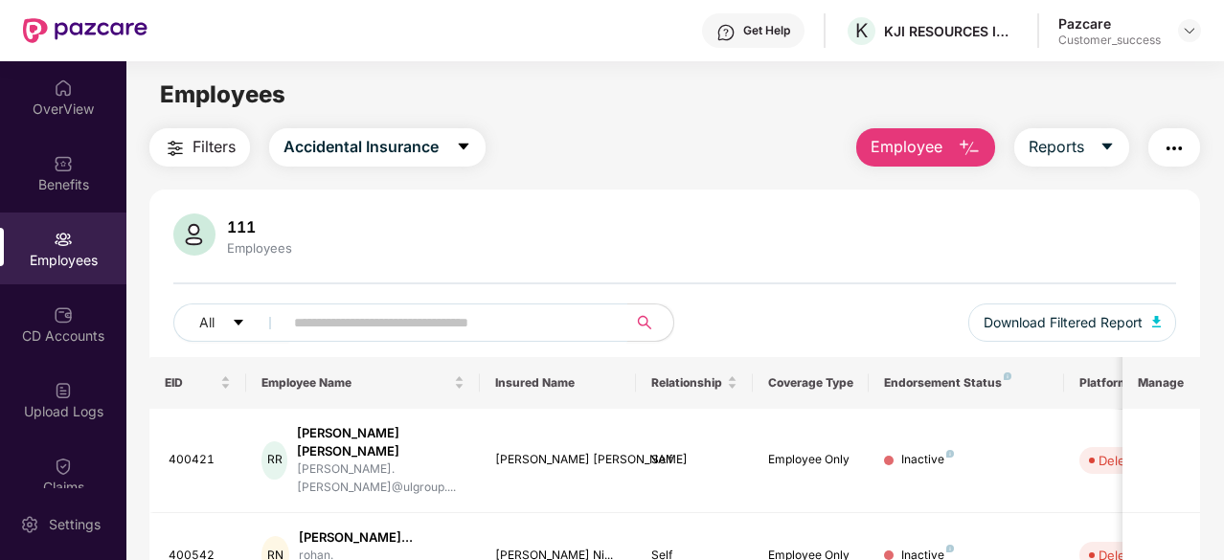
click at [351, 325] on input "text" at bounding box center [447, 322] width 307 height 29
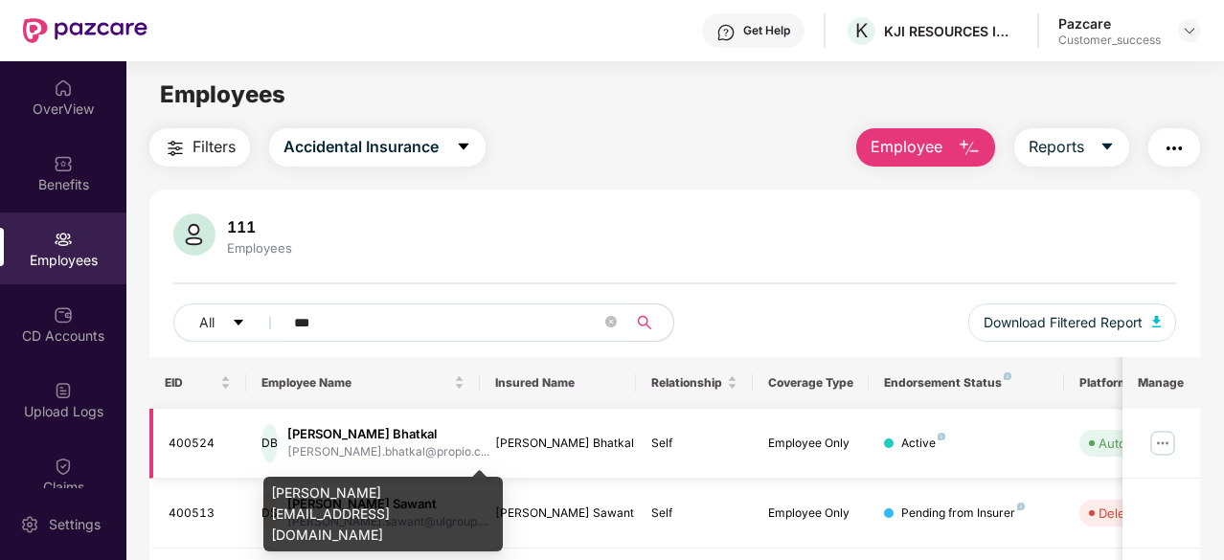
type input "***"
click at [338, 443] on div "[PERSON_NAME].bhatkal@propio.c..." at bounding box center [388, 452] width 202 height 18
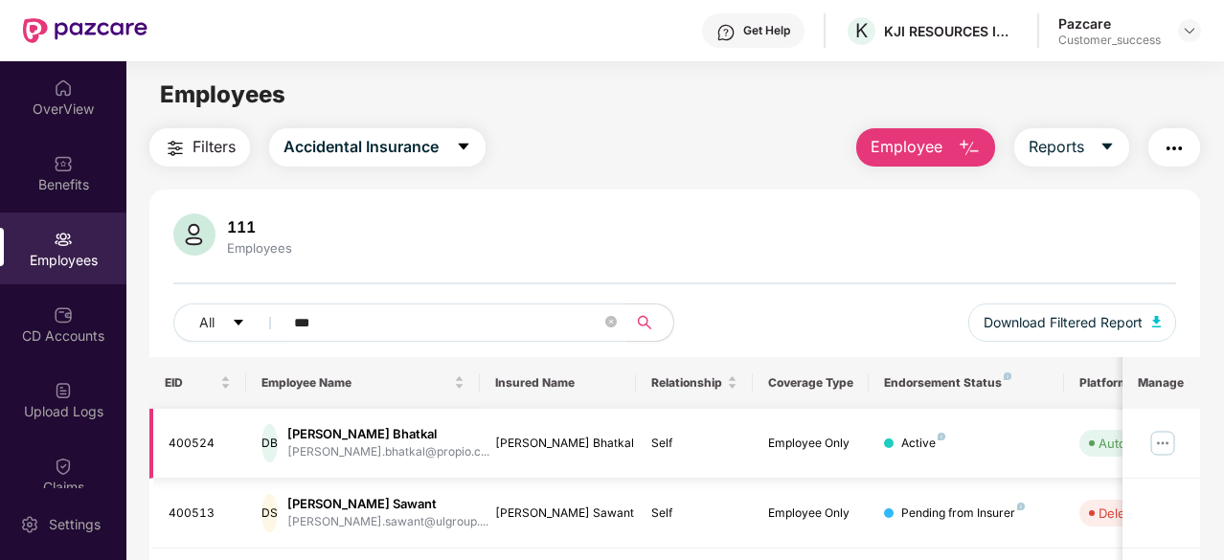
click at [278, 447] on div "DB" at bounding box center [269, 443] width 16 height 38
click at [1162, 435] on img at bounding box center [1163, 443] width 31 height 31
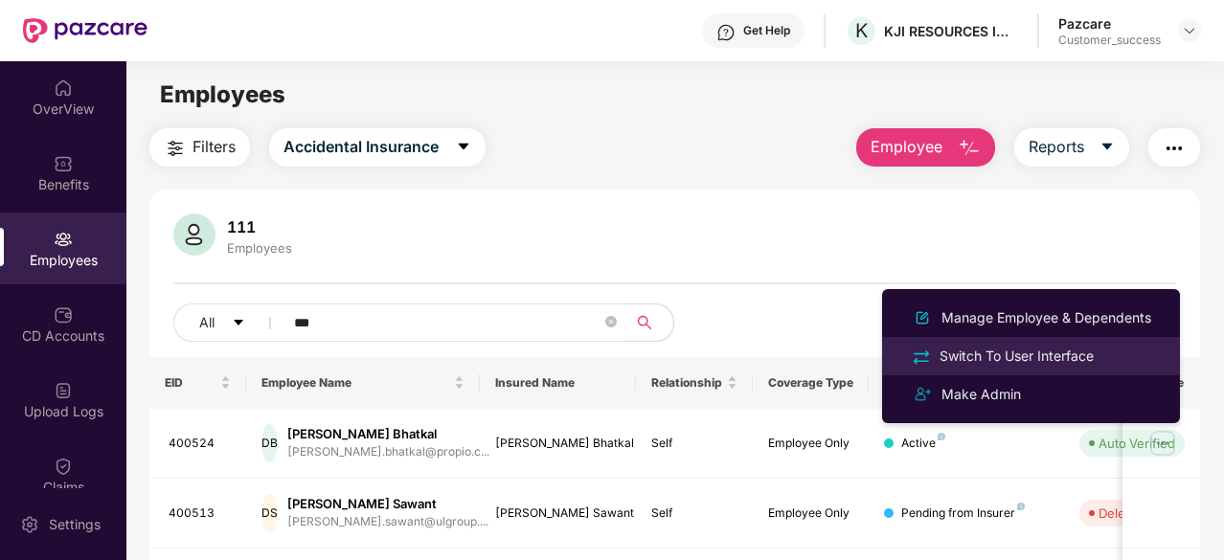
click at [1078, 353] on div "Switch To User Interface" at bounding box center [1017, 356] width 162 height 21
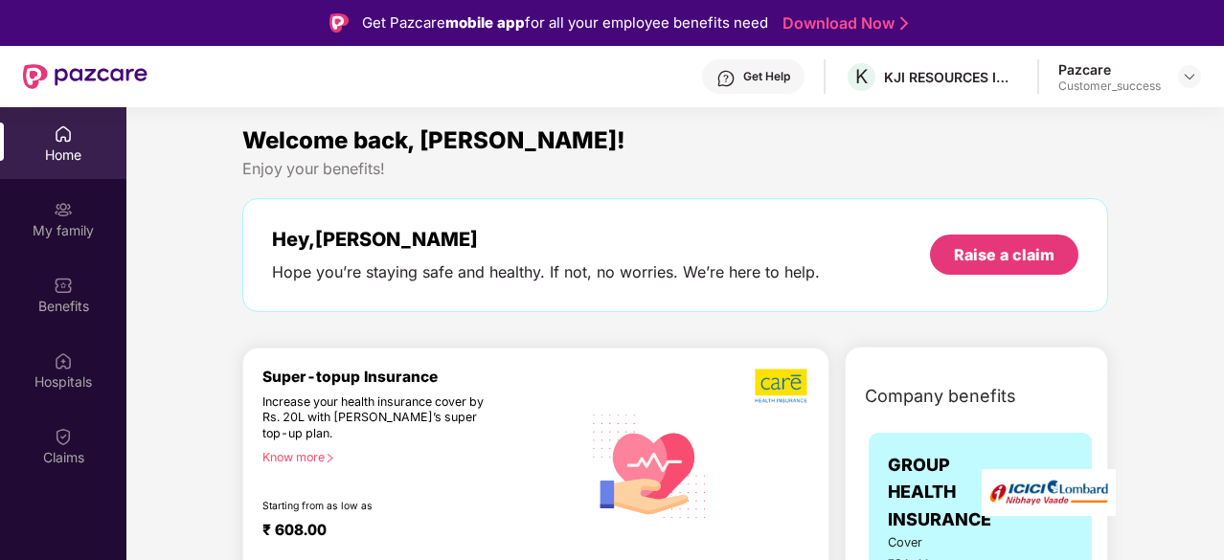
click at [71, 211] on img at bounding box center [63, 209] width 19 height 19
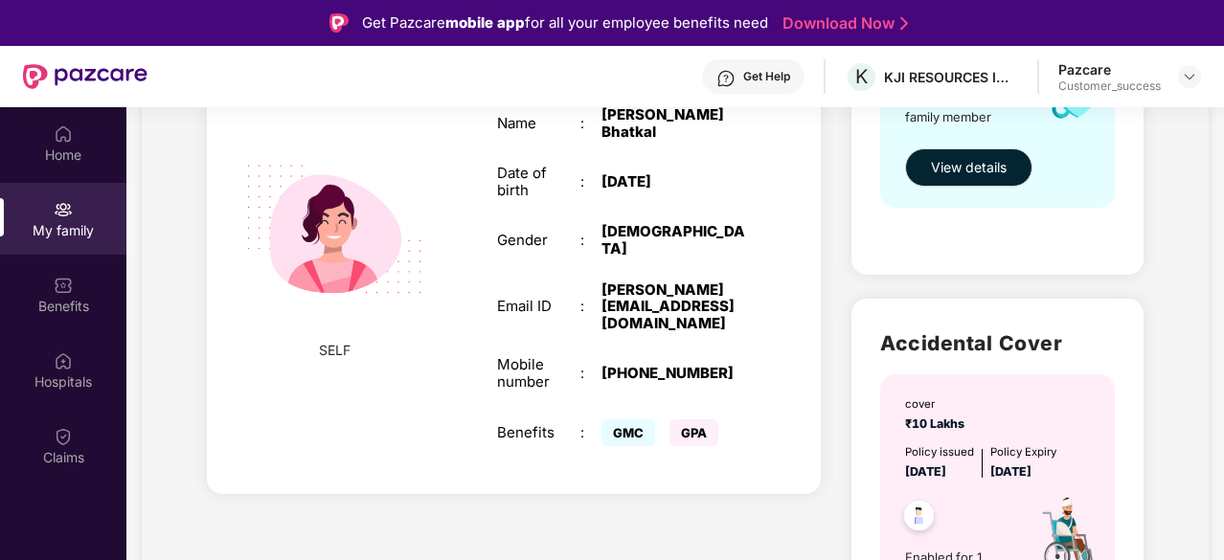
scroll to position [408, 0]
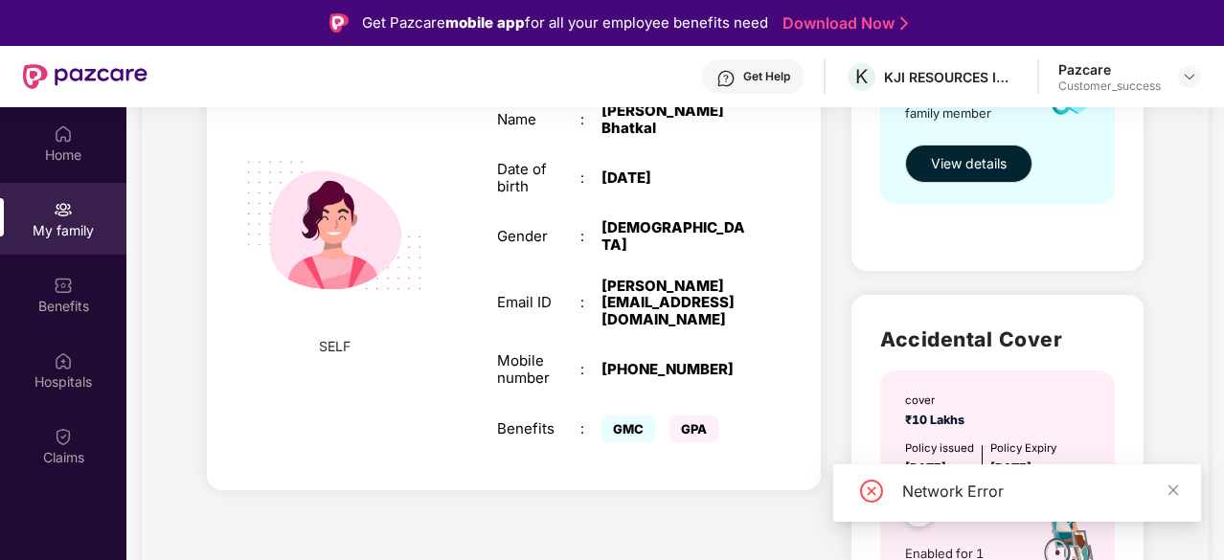
click at [687, 416] on span "GPA" at bounding box center [694, 429] width 49 height 27
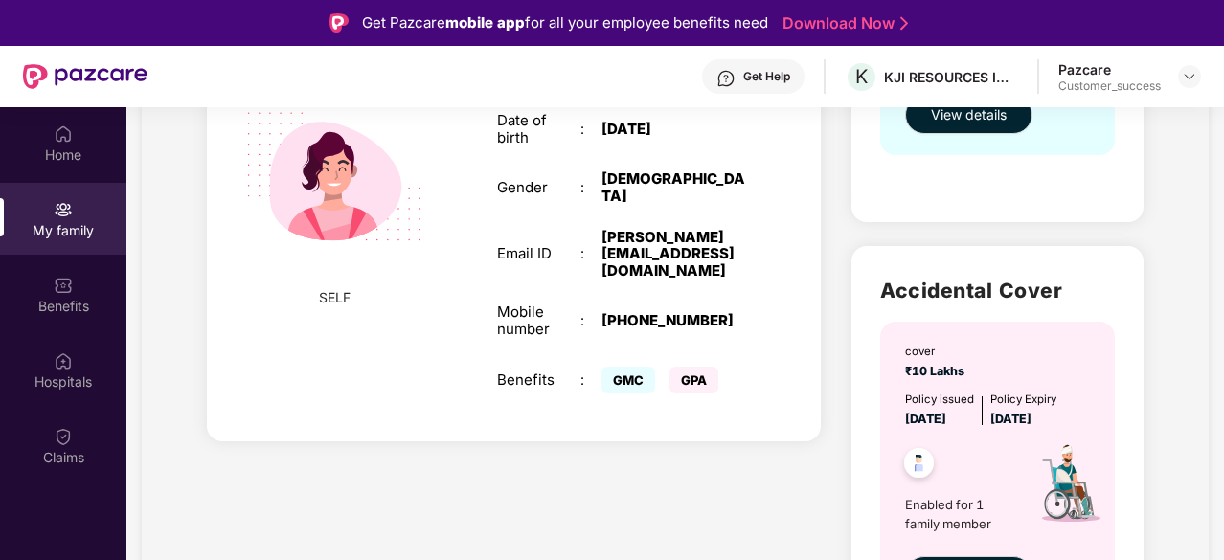
scroll to position [549, 0]
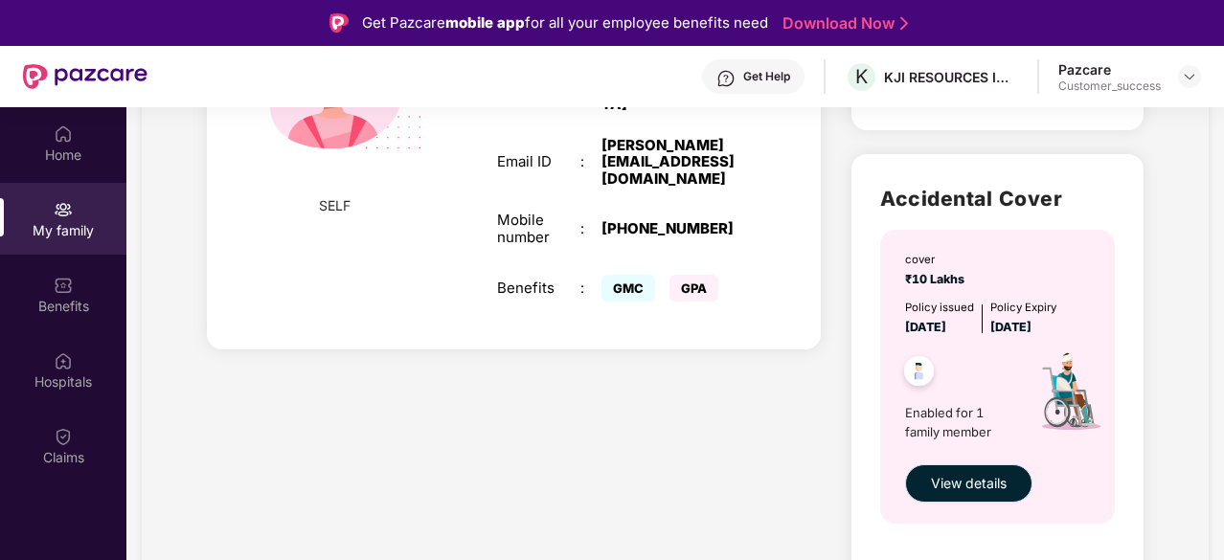
click at [975, 488] on span "View details" at bounding box center [969, 483] width 76 height 21
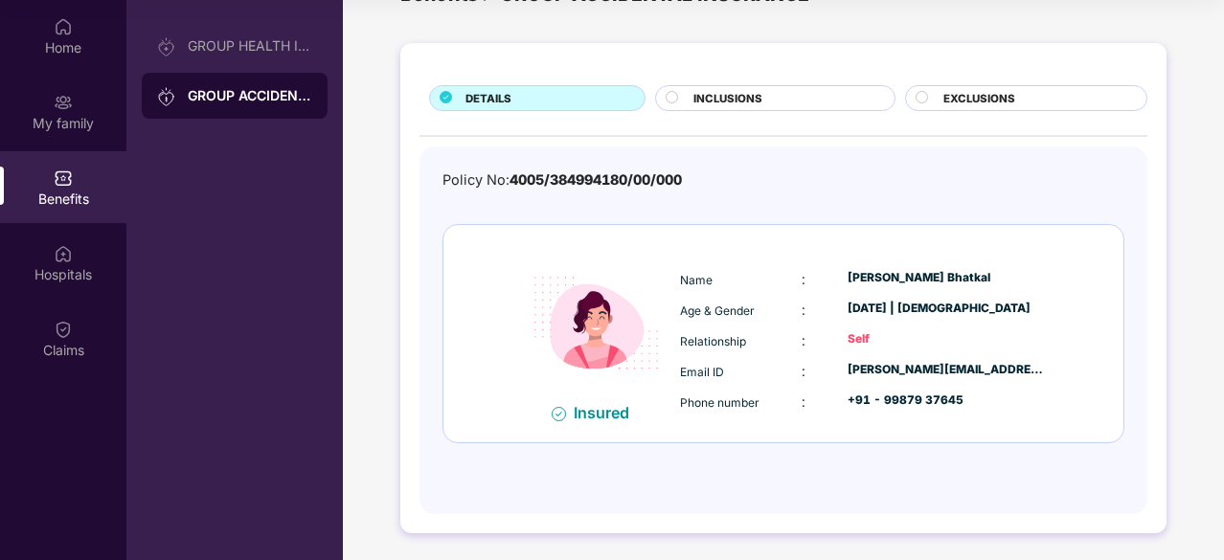
scroll to position [0, 0]
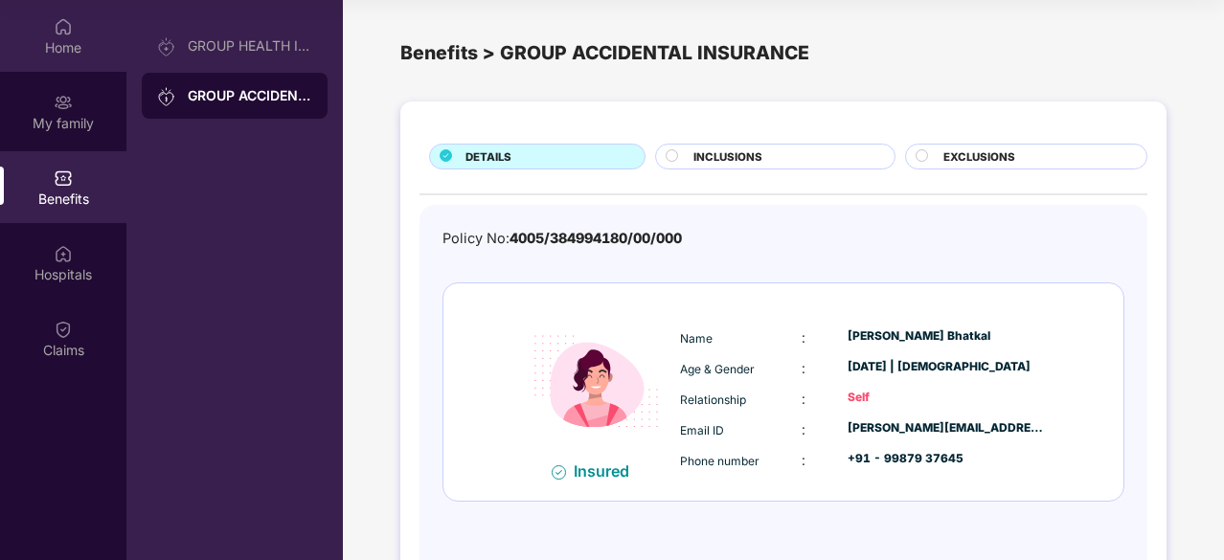
click at [57, 17] on img at bounding box center [63, 26] width 19 height 19
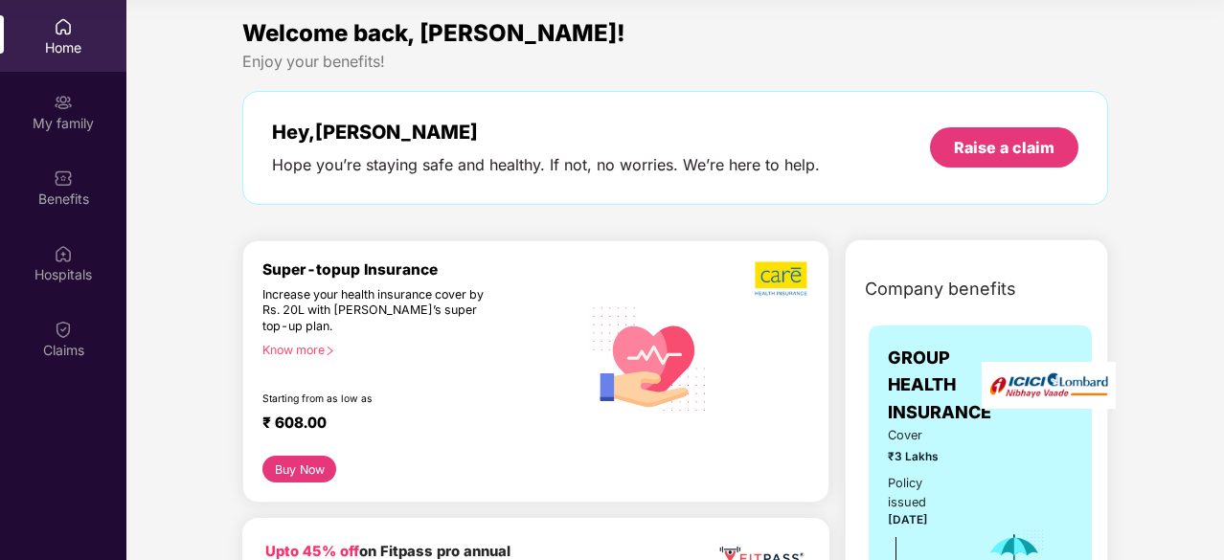
click at [63, 38] on div "Home" at bounding box center [63, 47] width 126 height 19
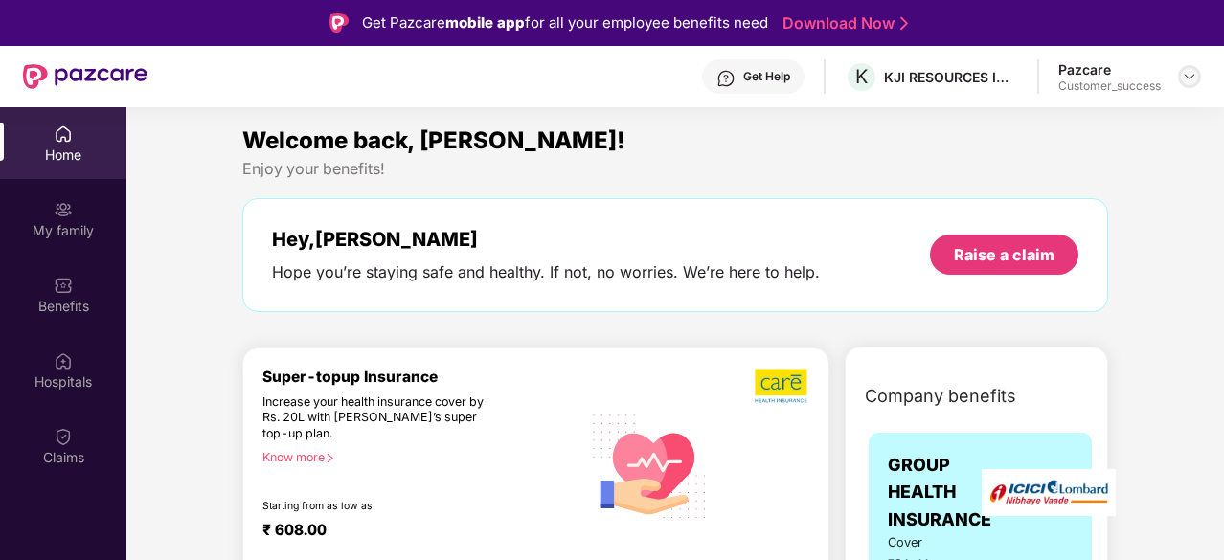
click at [1185, 78] on img at bounding box center [1189, 76] width 15 height 15
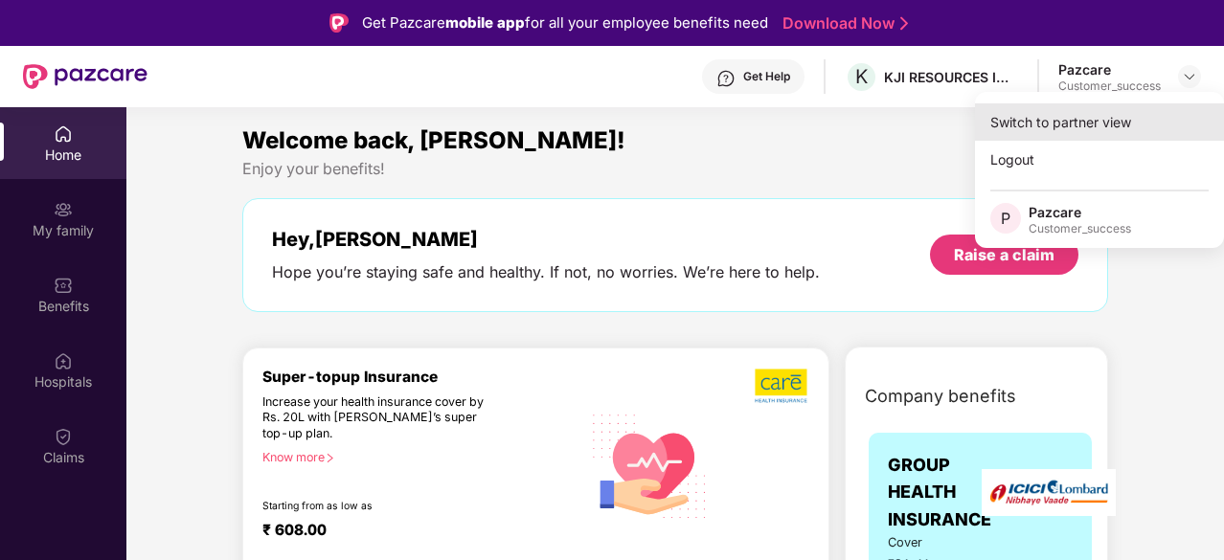
click at [1078, 124] on div "Switch to partner view" at bounding box center [1099, 121] width 249 height 37
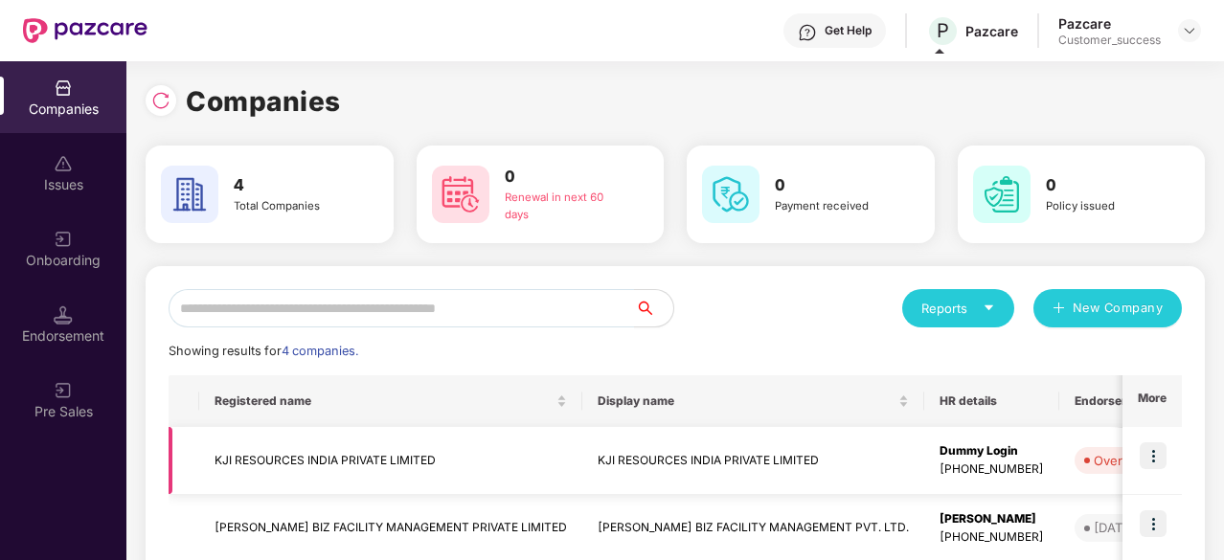
click at [1153, 457] on img at bounding box center [1153, 456] width 27 height 27
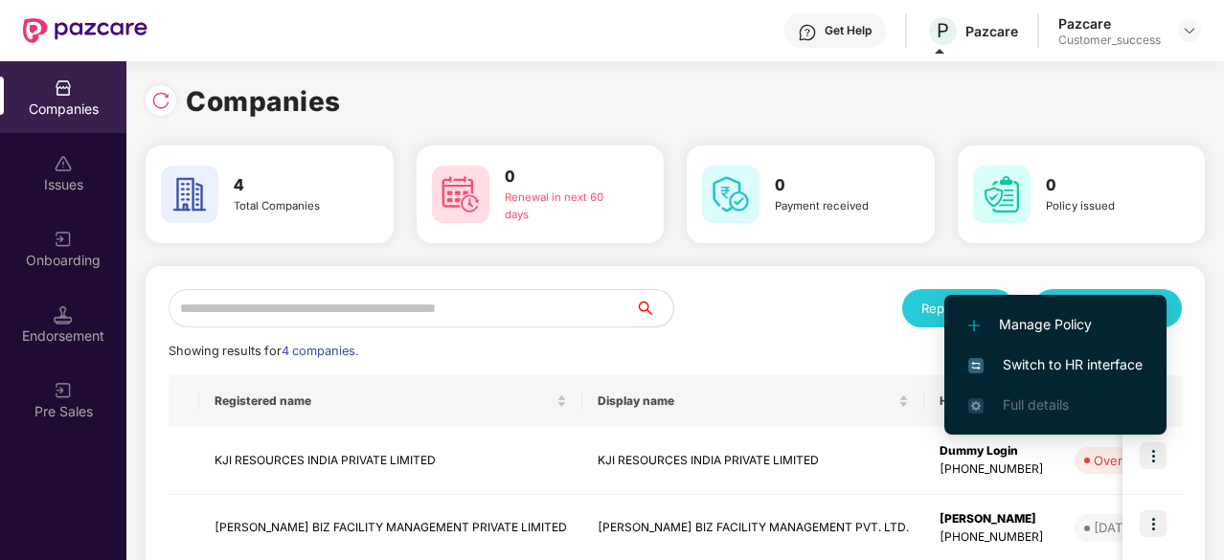
click at [1102, 358] on span "Switch to HR interface" at bounding box center [1055, 364] width 174 height 21
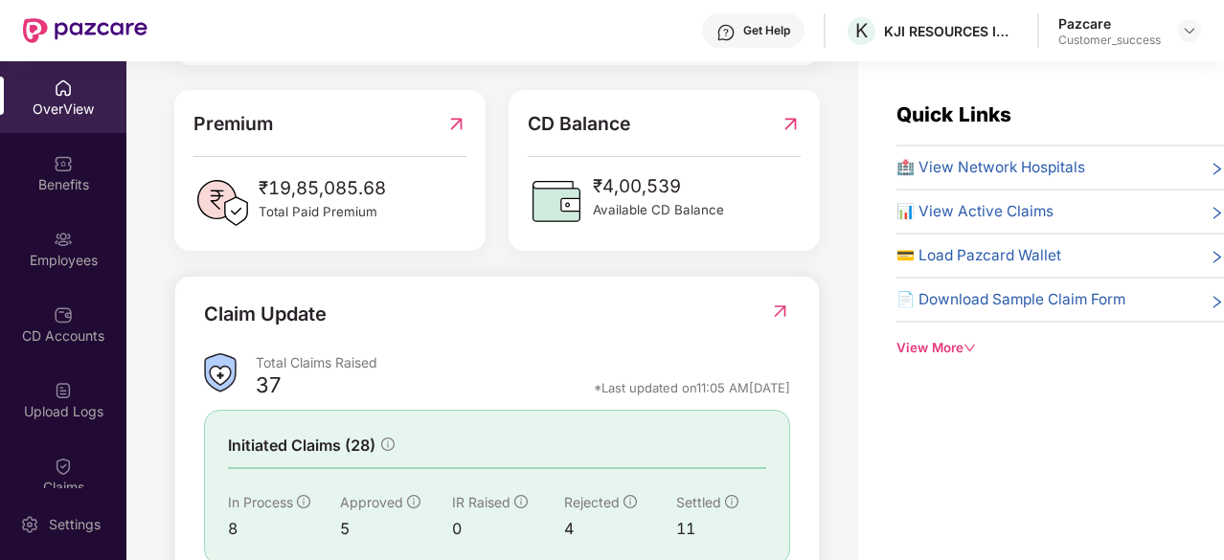
scroll to position [625, 0]
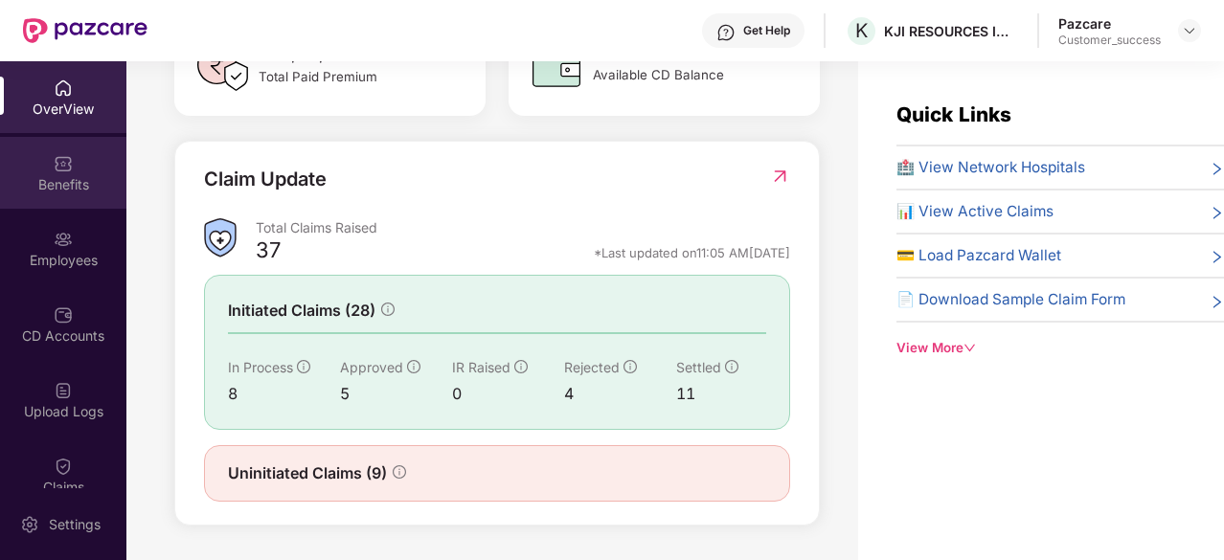
click at [56, 152] on div at bounding box center [63, 161] width 19 height 19
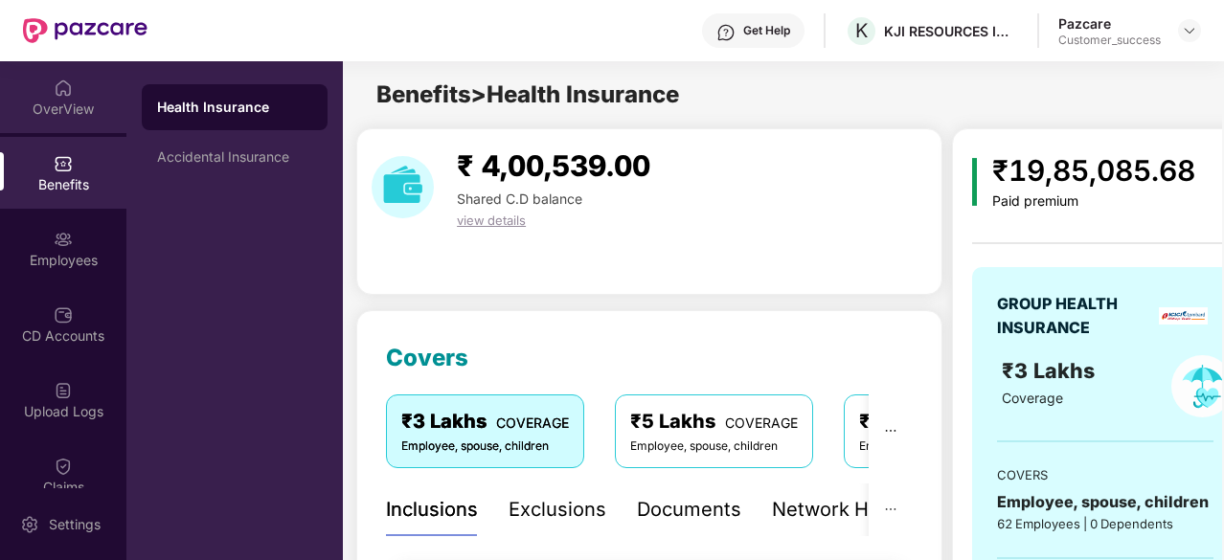
click at [63, 105] on div "OverView" at bounding box center [63, 109] width 126 height 19
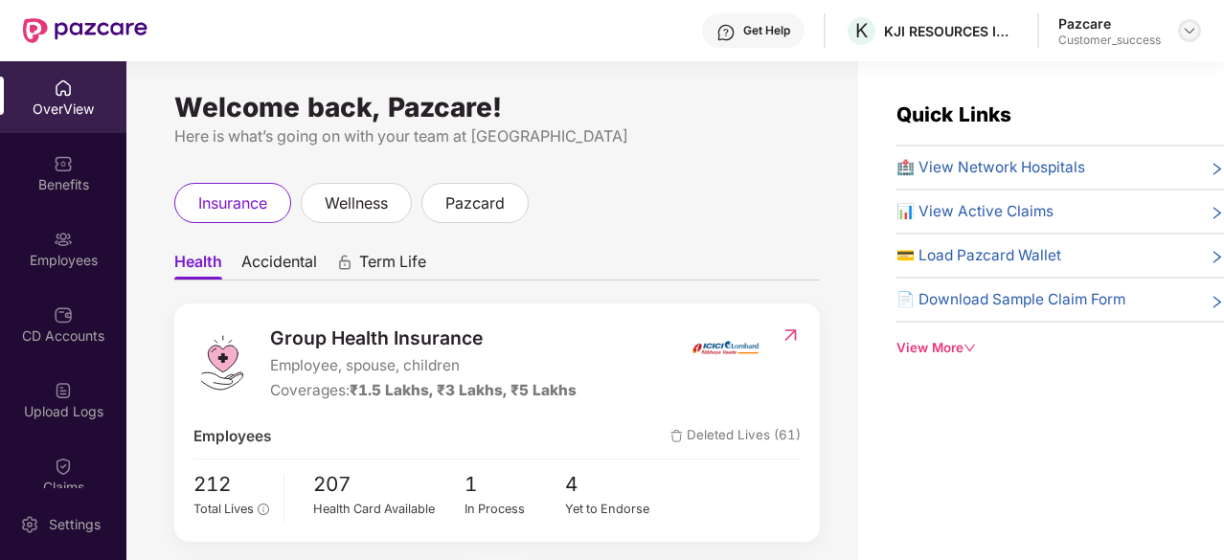
click at [1180, 31] on div at bounding box center [1189, 30] width 23 height 23
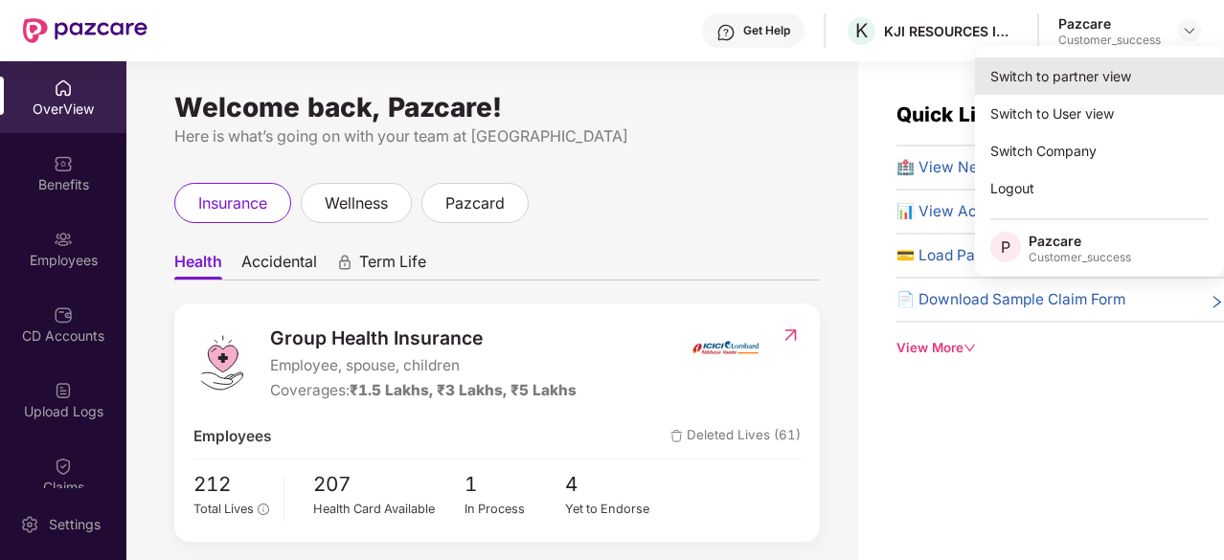
click at [1086, 77] on div "Switch to partner view" at bounding box center [1099, 75] width 249 height 37
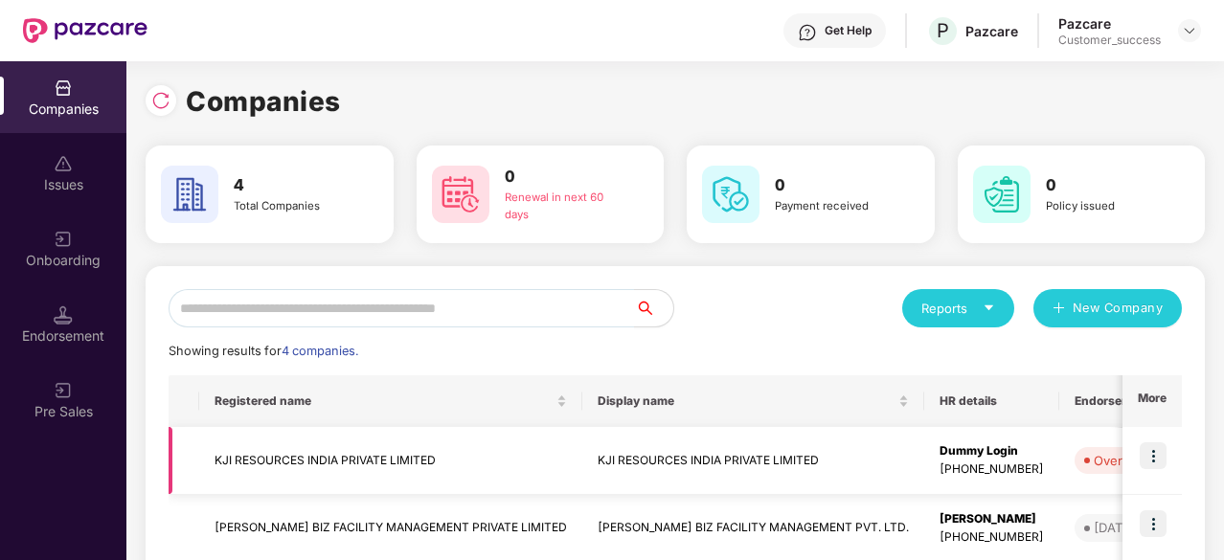
click at [272, 455] on td "KJI RESOURCES INDIA PRIVATE LIMITED" at bounding box center [390, 461] width 383 height 68
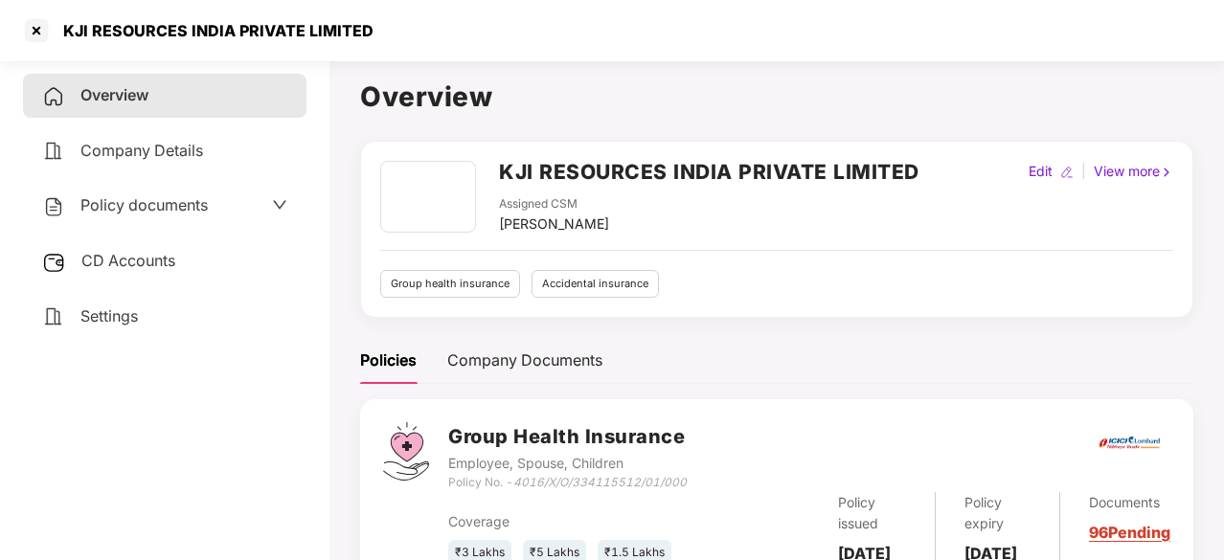
click at [171, 206] on span "Policy documents" at bounding box center [143, 204] width 127 height 19
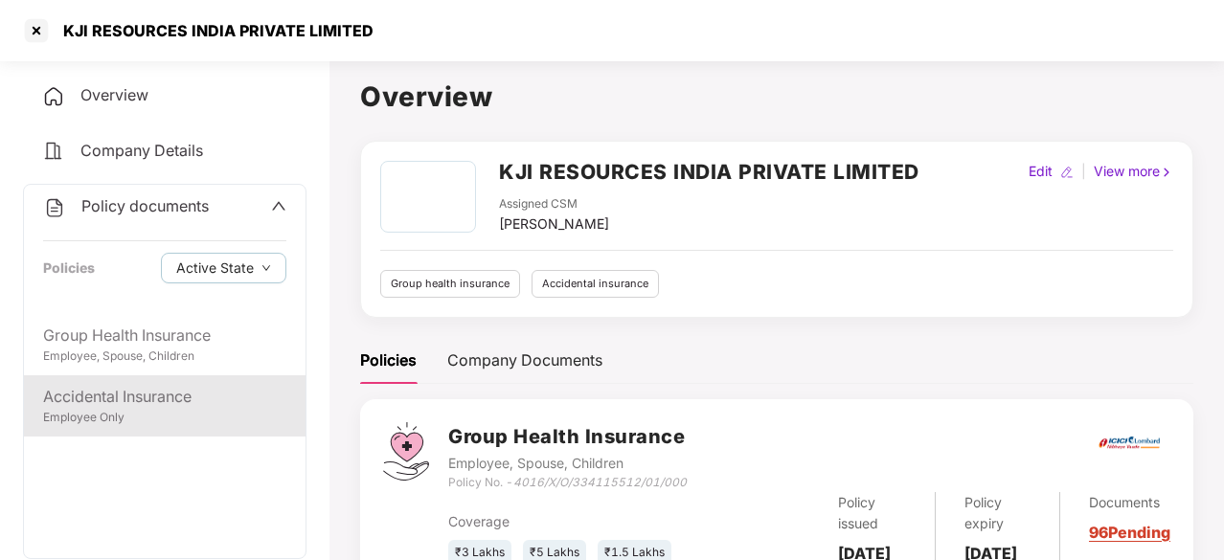
click at [116, 404] on div "Accidental Insurance" at bounding box center [164, 397] width 243 height 24
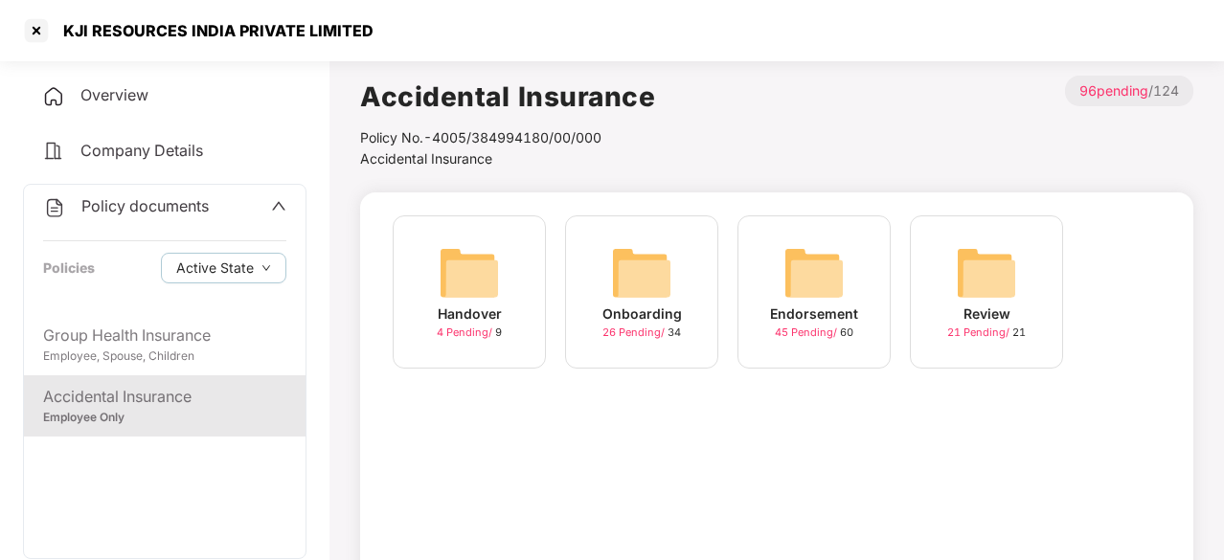
click at [653, 269] on img at bounding box center [641, 272] width 61 height 61
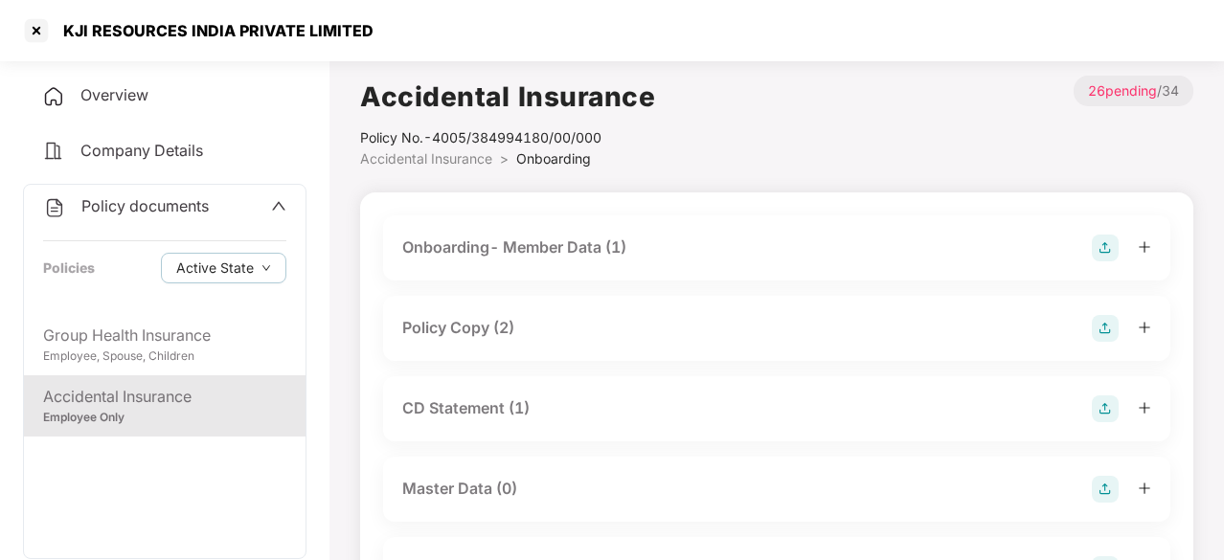
click at [487, 245] on div "Onboarding- Member Data (1)" at bounding box center [514, 248] width 224 height 24
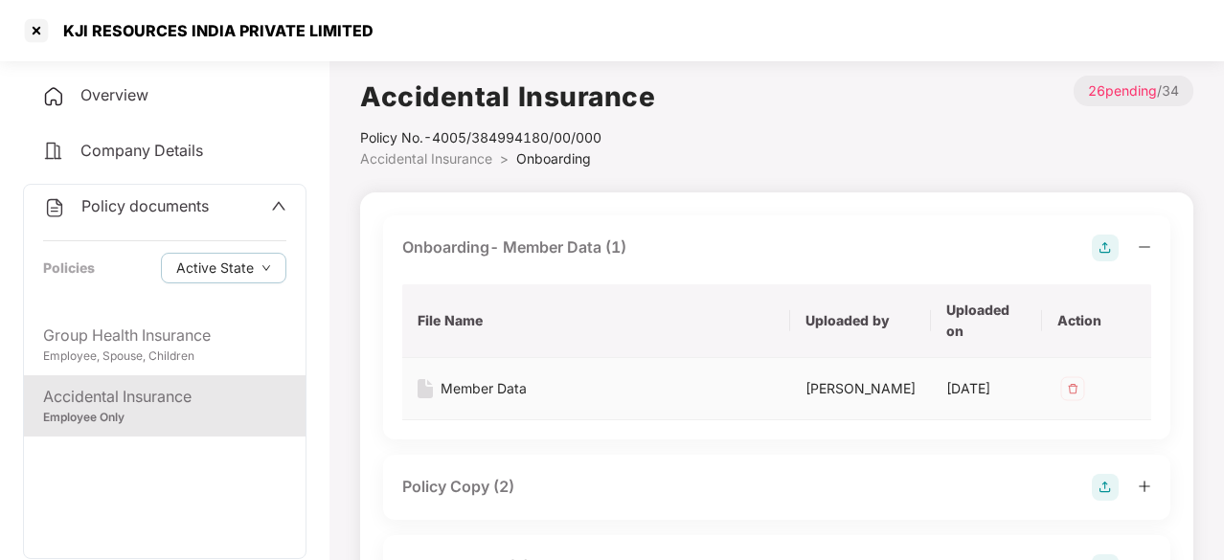
click at [481, 378] on div "Member Data" at bounding box center [484, 388] width 86 height 21
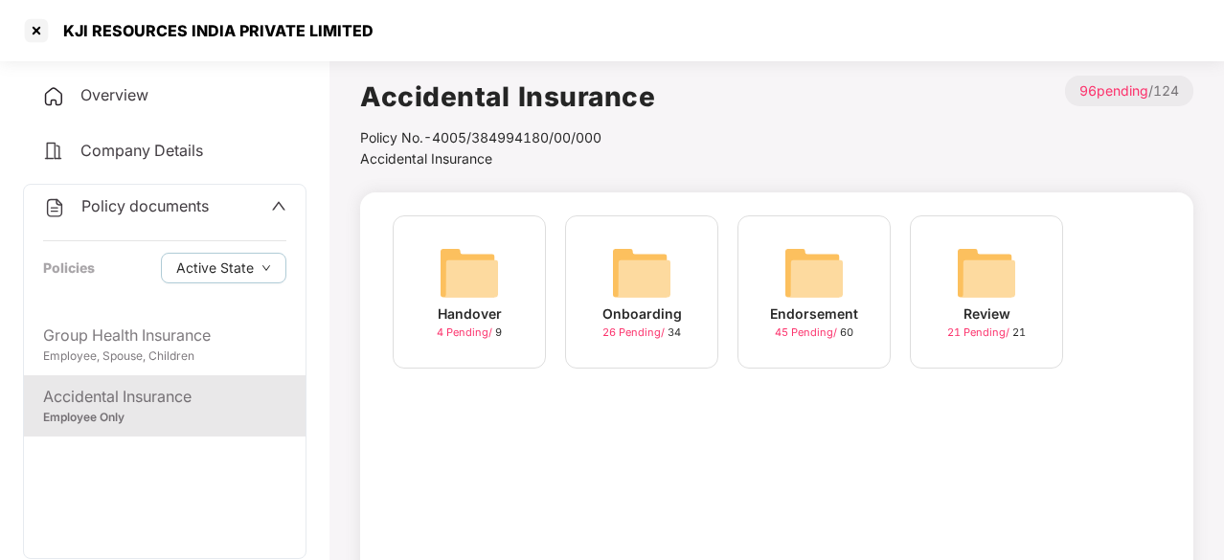
click at [669, 288] on img at bounding box center [641, 272] width 61 height 61
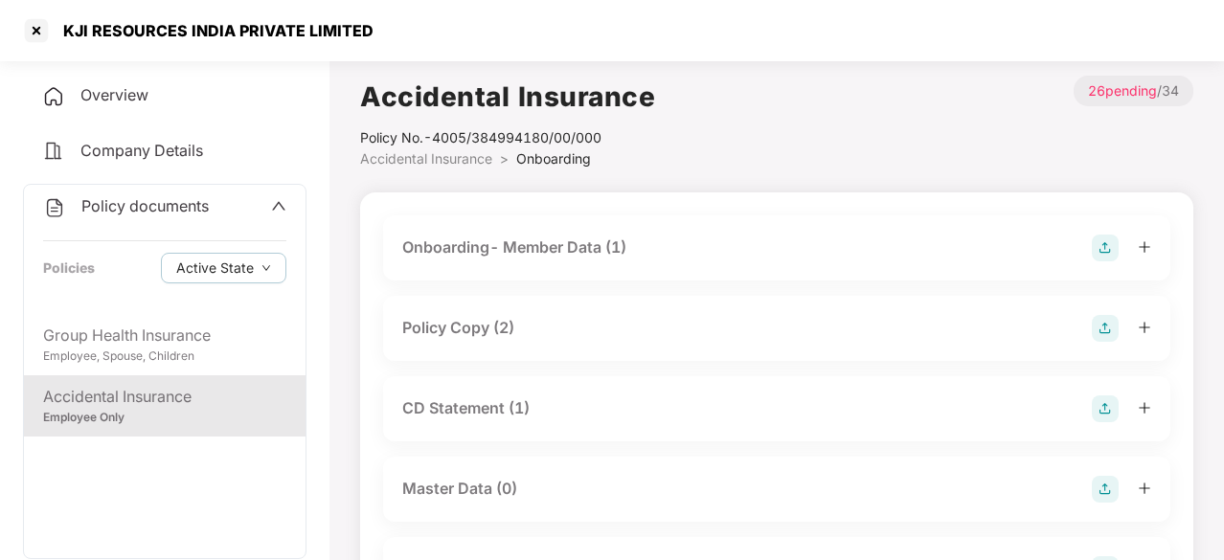
click at [475, 322] on div "Policy Copy (2)" at bounding box center [458, 328] width 112 height 24
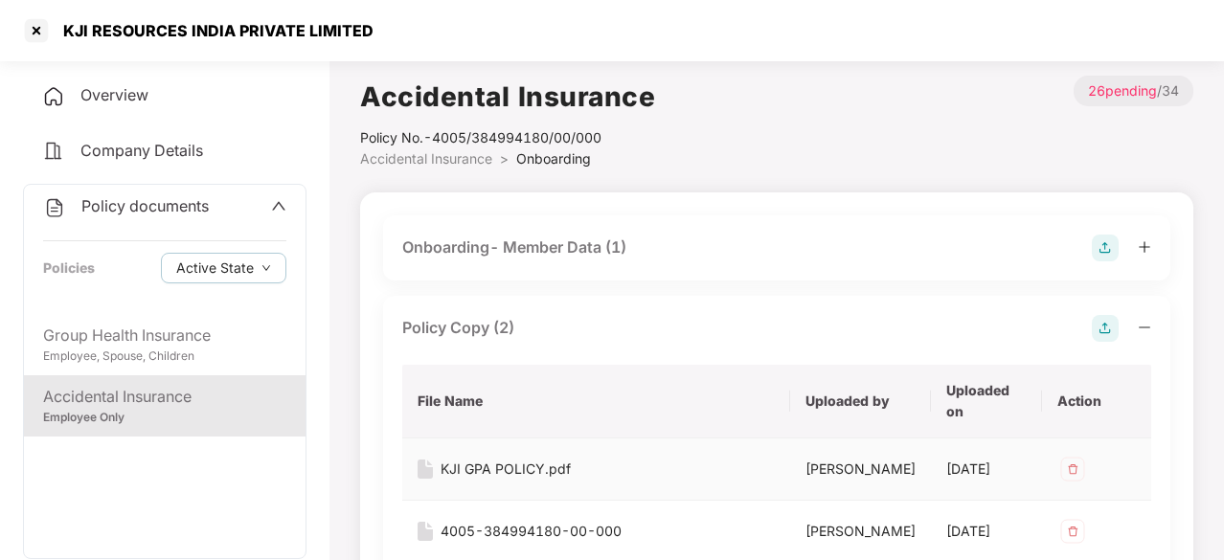
scroll to position [126, 0]
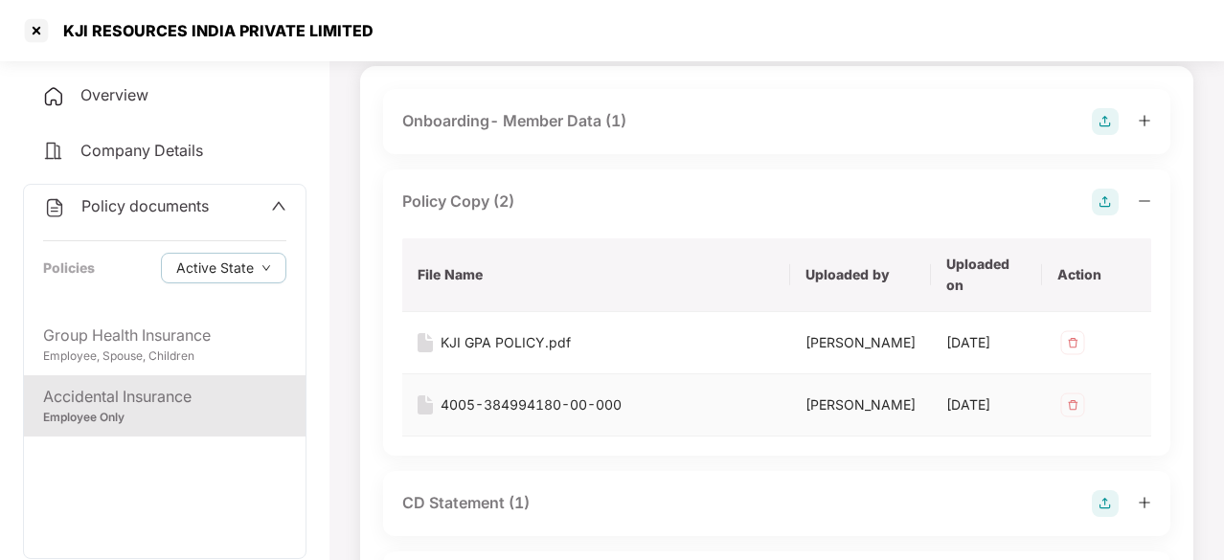
click at [554, 416] on div "4005-384994180-00-000" at bounding box center [531, 405] width 181 height 21
click at [489, 349] on div "KJI GPA POLICY.pdf" at bounding box center [506, 342] width 130 height 21
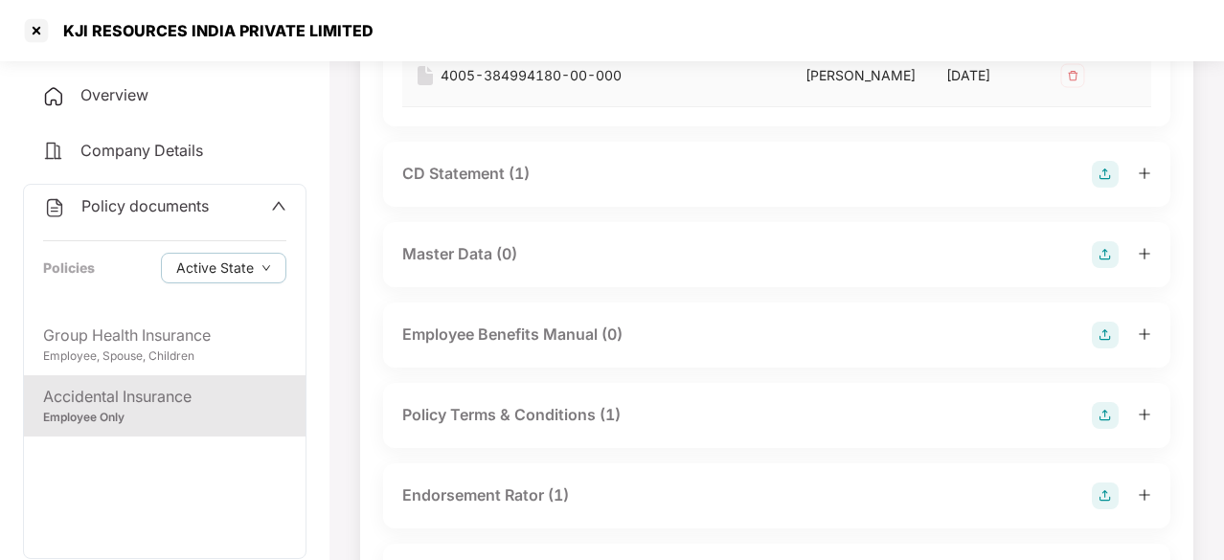
scroll to position [549, 0]
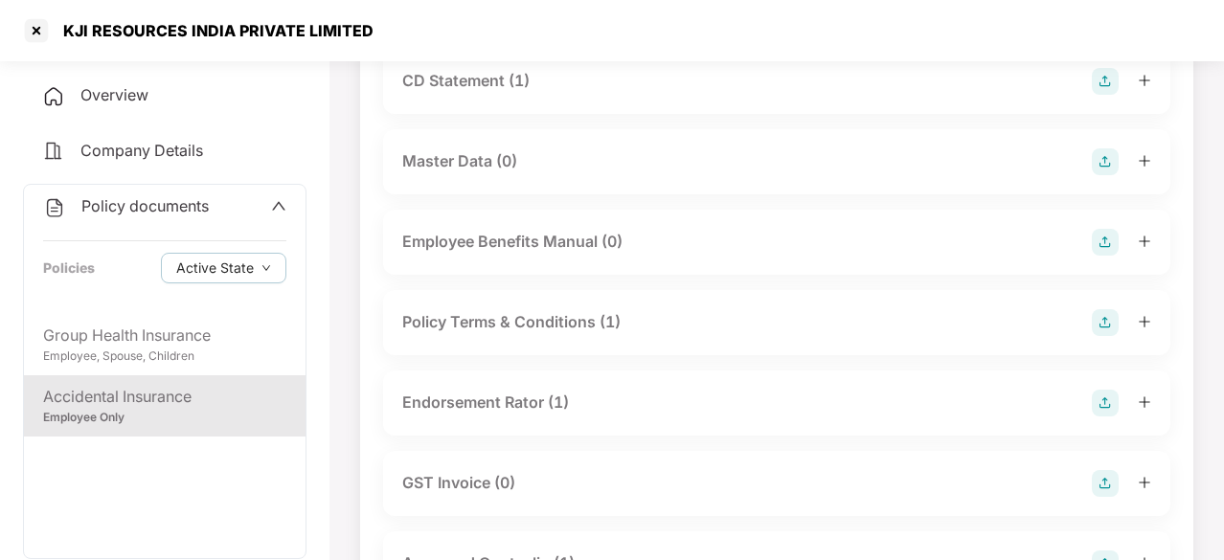
click at [557, 334] on div "Policy Terms & Conditions (1)" at bounding box center [511, 322] width 218 height 24
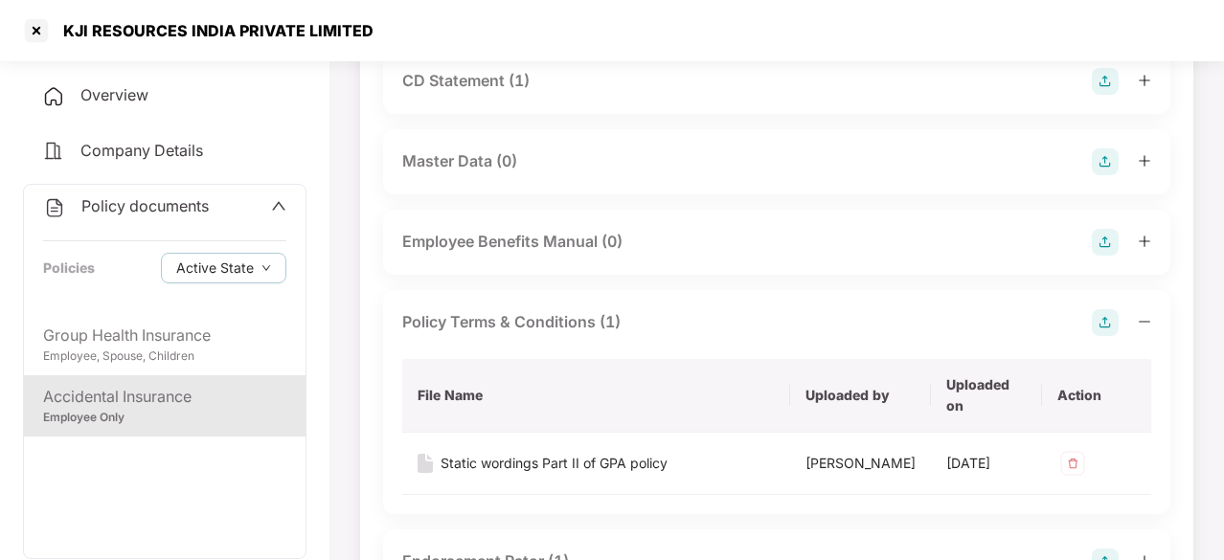
scroll to position [754, 0]
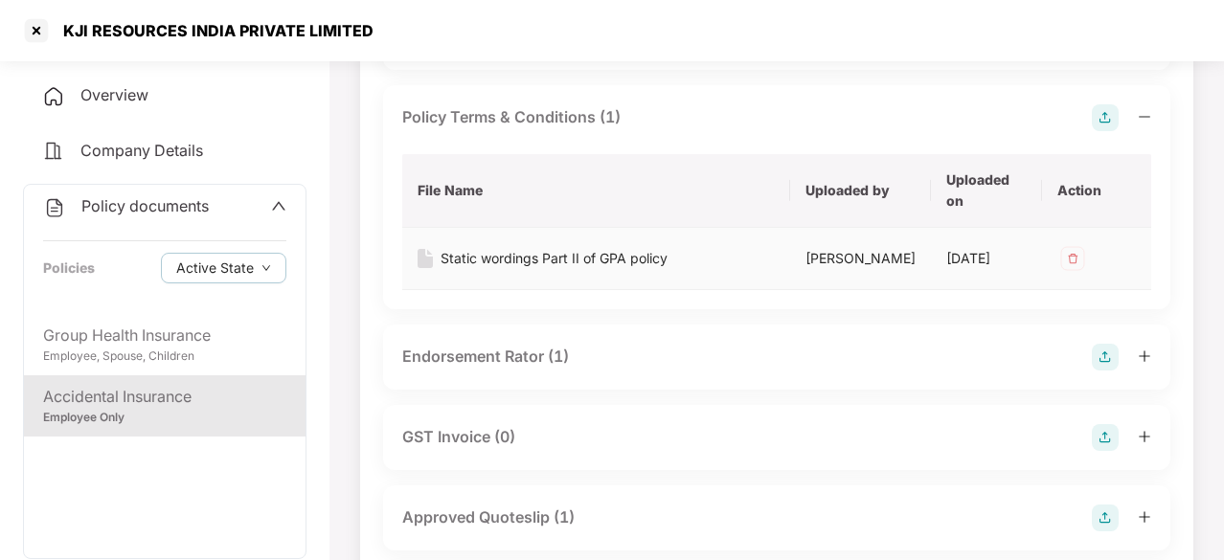
click at [548, 269] on div "Static wordings Part II of GPA policy" at bounding box center [554, 258] width 227 height 21
click at [522, 369] on div "Endorsement Rator (1)" at bounding box center [485, 357] width 167 height 24
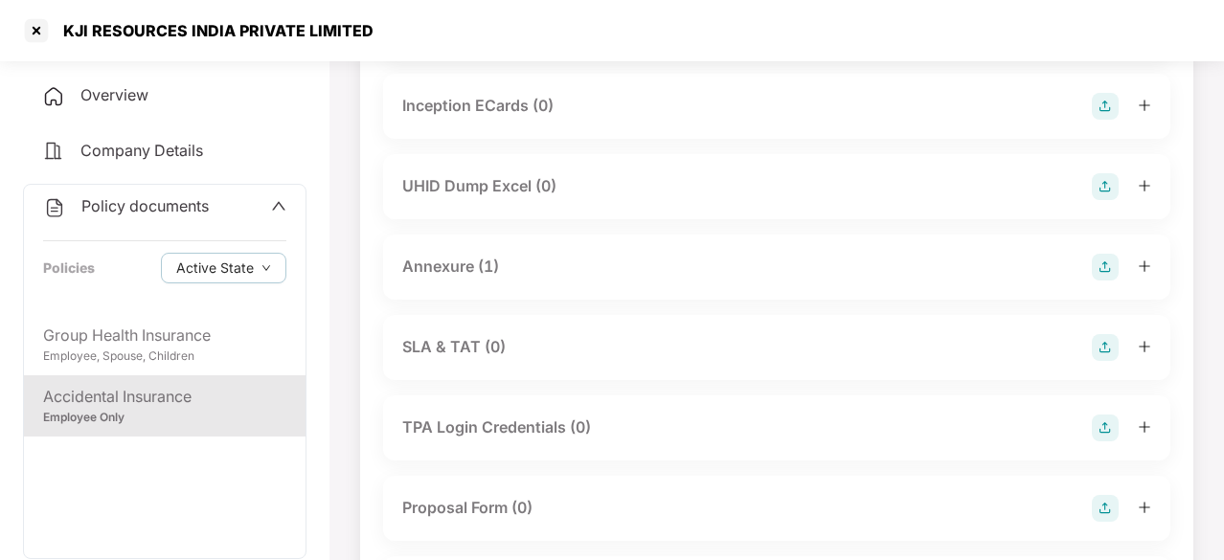
scroll to position [1416, 0]
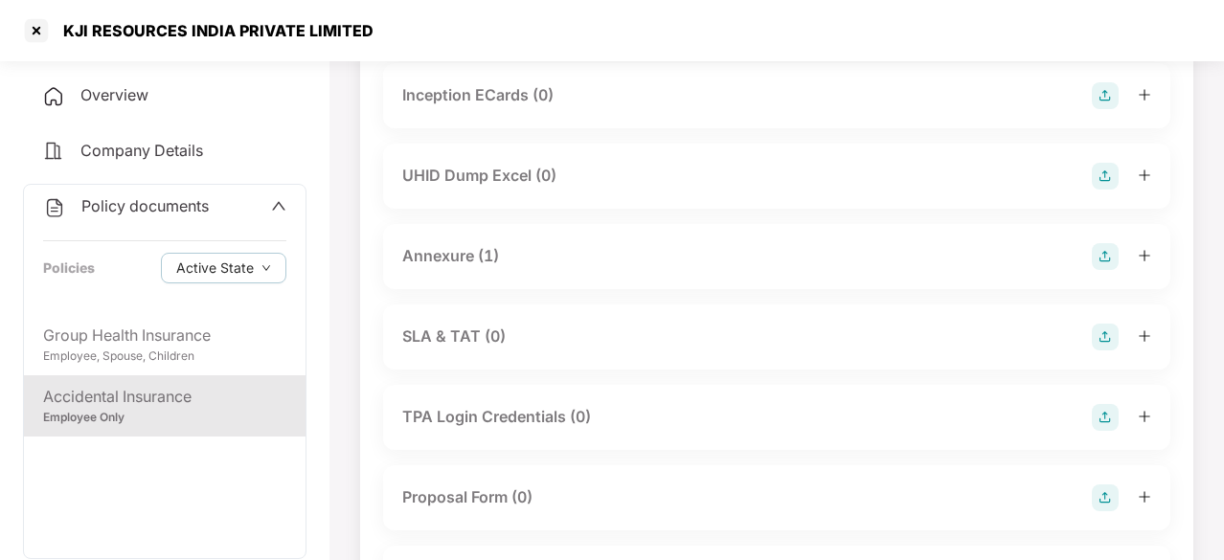
click at [466, 268] on div "Annexure (1)" at bounding box center [450, 256] width 97 height 24
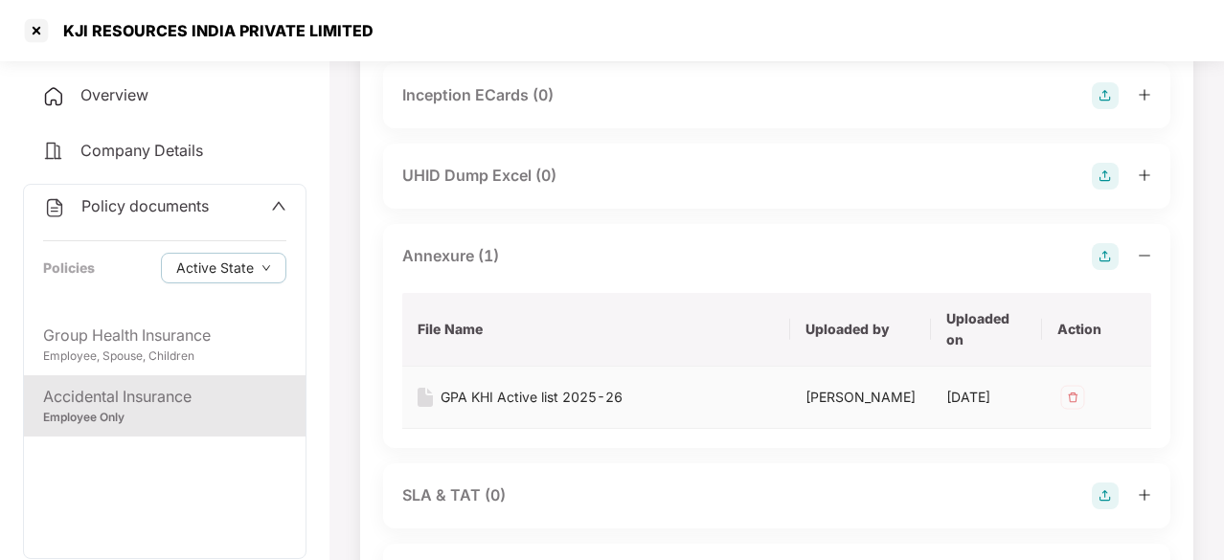
click at [517, 408] on div "GPA KHI Active list 2025-26" at bounding box center [532, 397] width 182 height 21
